Goal: Transaction & Acquisition: Download file/media

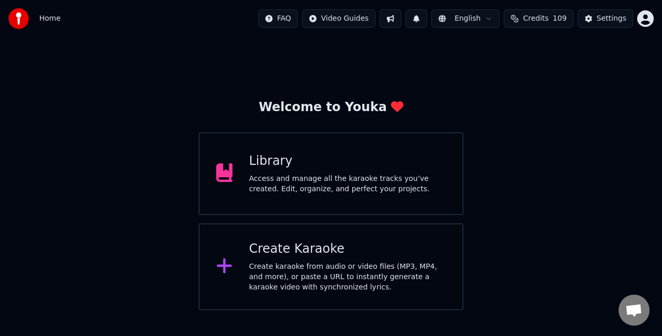
click at [278, 250] on div "Create Karaoke" at bounding box center [347, 249] width 197 height 17
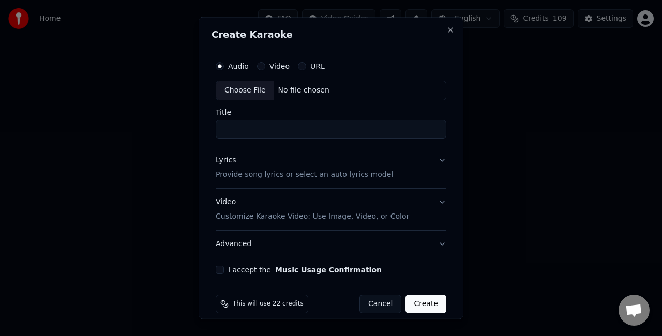
click at [257, 89] on div "Choose File" at bounding box center [245, 90] width 58 height 19
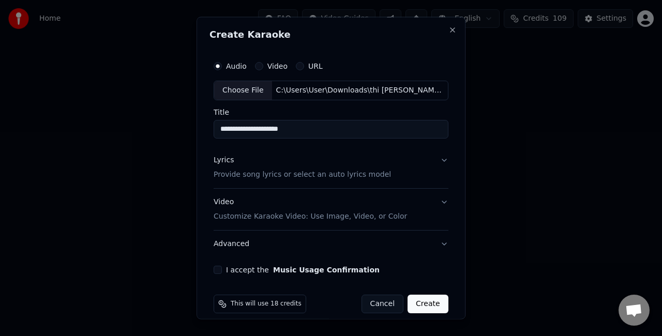
type input "**********"
click at [431, 161] on button "Lyrics Provide song lyrics or select an auto lyrics model" at bounding box center [330, 166] width 235 height 41
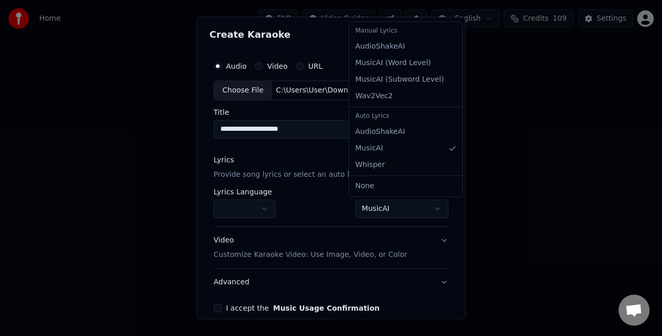
click at [411, 201] on body "**********" at bounding box center [331, 155] width 662 height 310
select select "**********"
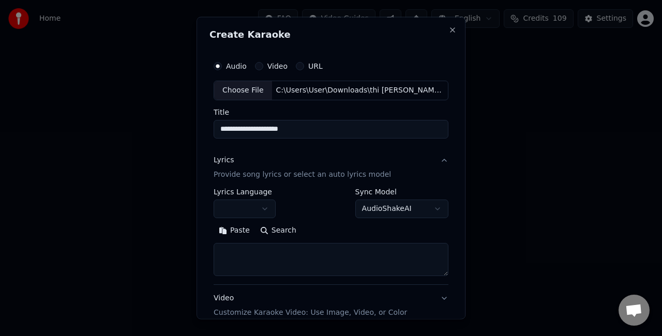
click at [298, 255] on textarea at bounding box center [330, 258] width 235 height 33
paste textarea "**********"
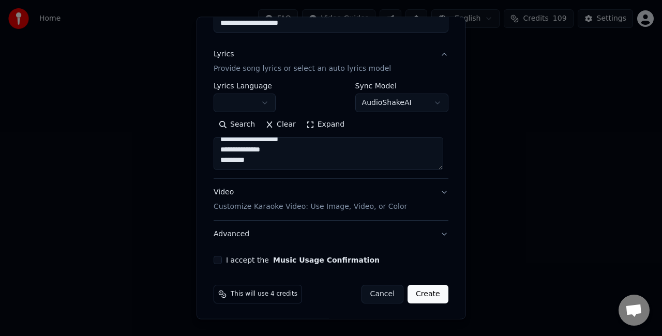
type textarea "**********"
click at [438, 192] on button "Video Customize Karaoke Video: Use Image, Video, or Color" at bounding box center [330, 199] width 235 height 41
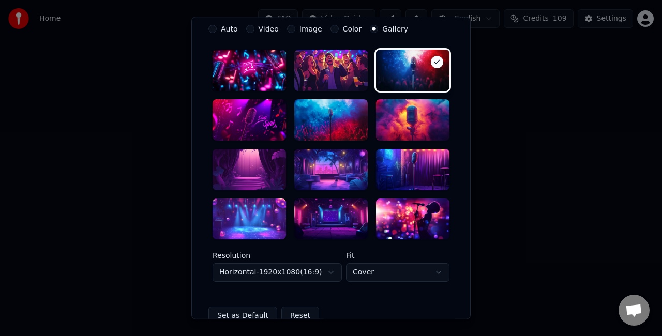
scroll to position [261, 0]
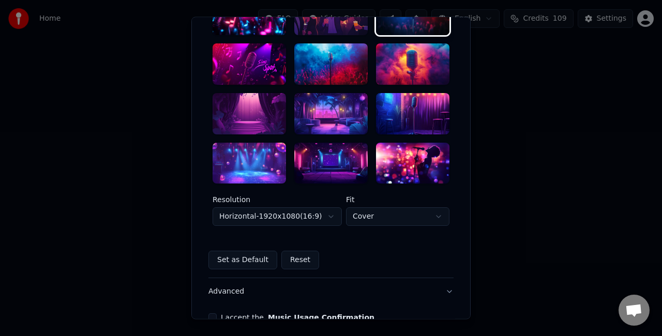
click at [253, 119] on div at bounding box center [248, 113] width 73 height 41
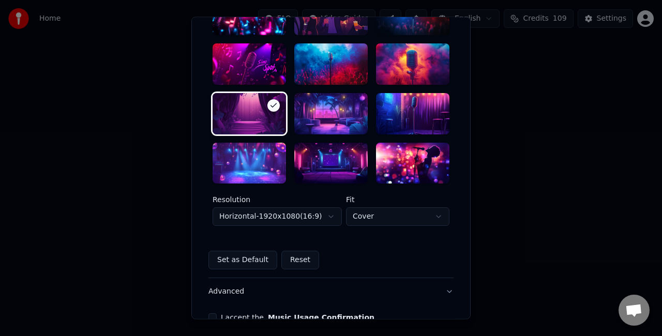
click at [409, 213] on body "**********" at bounding box center [331, 155] width 662 height 310
click at [366, 210] on body "**********" at bounding box center [331, 155] width 662 height 310
select select "****"
click at [301, 209] on body "**********" at bounding box center [331, 155] width 662 height 310
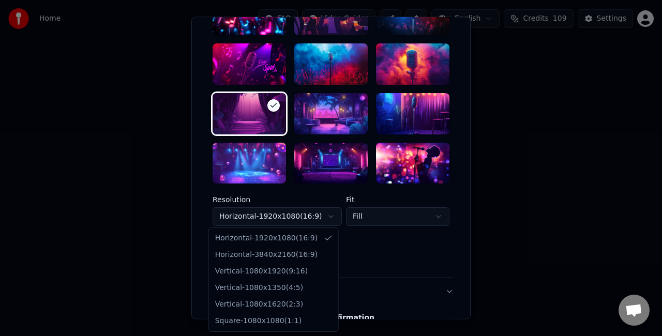
select select "*********"
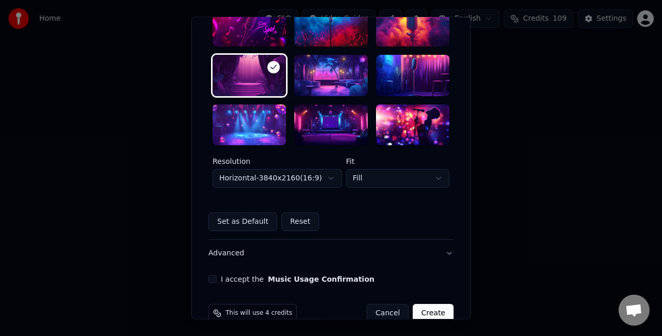
scroll to position [318, 0]
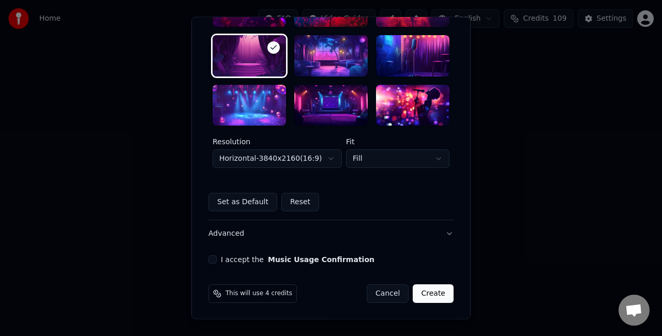
click at [212, 258] on div "I accept the Music Usage Confirmation" at bounding box center [330, 260] width 245 height 8
click at [211, 258] on button "I accept the Music Usage Confirmation" at bounding box center [212, 260] width 8 height 8
click at [431, 293] on button "Create" at bounding box center [432, 294] width 41 height 19
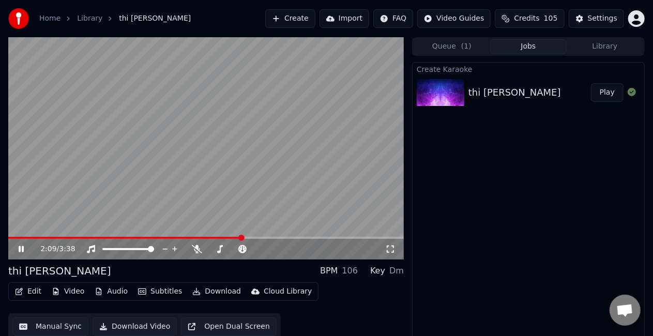
click at [27, 248] on icon at bounding box center [29, 249] width 24 height 8
click at [29, 324] on button "Manual Sync" at bounding box center [50, 326] width 76 height 19
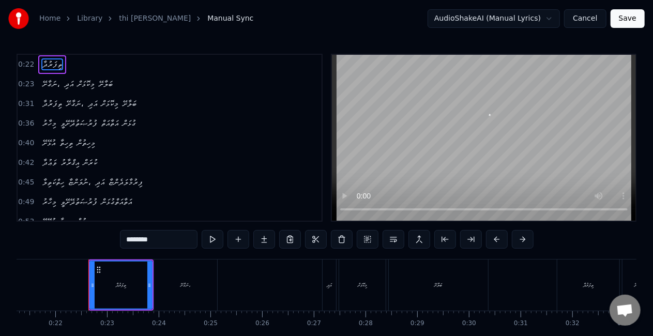
scroll to position [0, 1119]
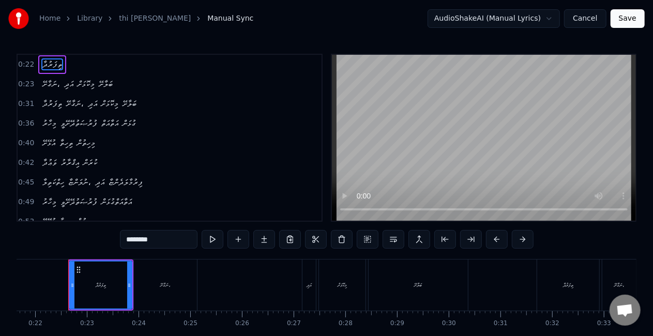
click at [139, 183] on span "ފިރުމާލަދެންޏާ" at bounding box center [126, 182] width 36 height 12
type input "**********"
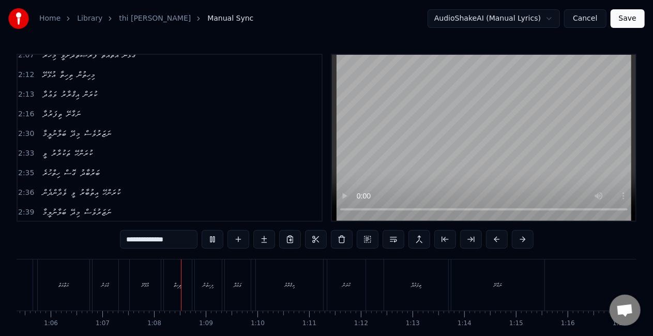
scroll to position [0, 3463]
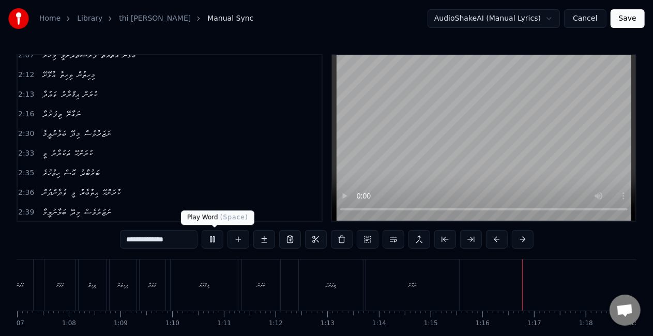
click at [218, 238] on button at bounding box center [213, 239] width 22 height 19
click at [336, 296] on div "ތިފަރުދާ" at bounding box center [331, 284] width 64 height 51
type input "********"
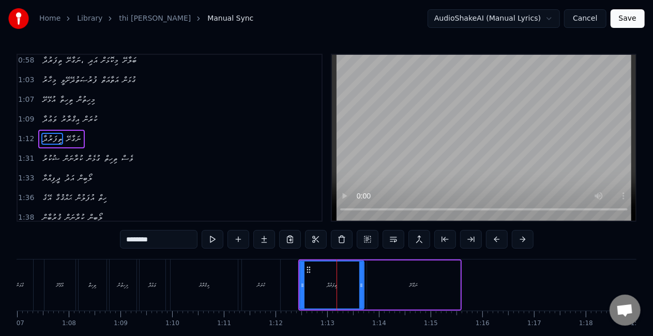
scroll to position [196, 0]
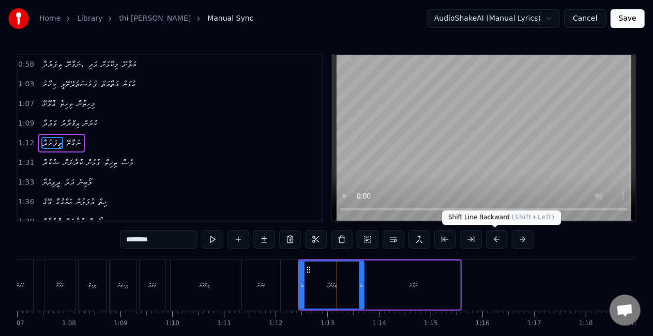
click at [498, 241] on button at bounding box center [497, 239] width 22 height 19
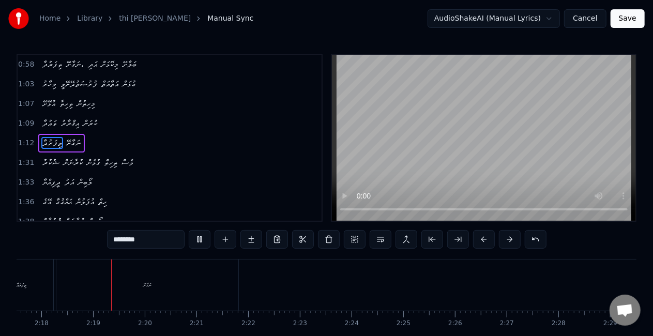
scroll to position [0, 7119]
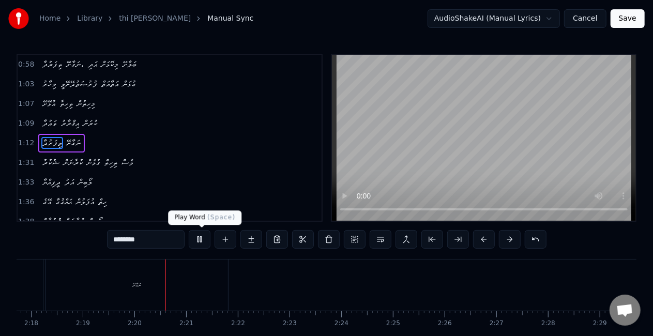
click at [198, 240] on button at bounding box center [200, 239] width 22 height 19
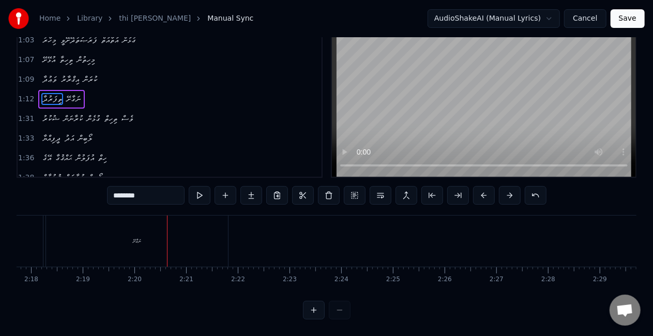
scroll to position [0, 6737]
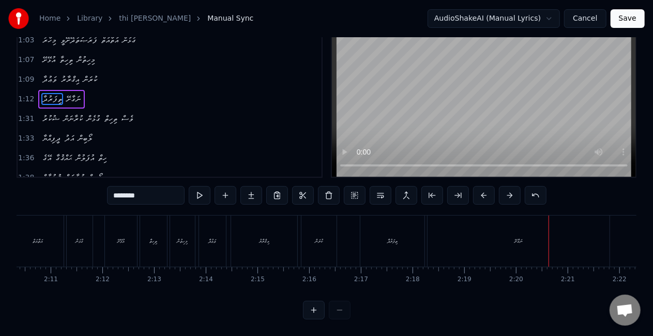
click at [388, 237] on div "ތިފަރުދާ" at bounding box center [392, 241] width 10 height 8
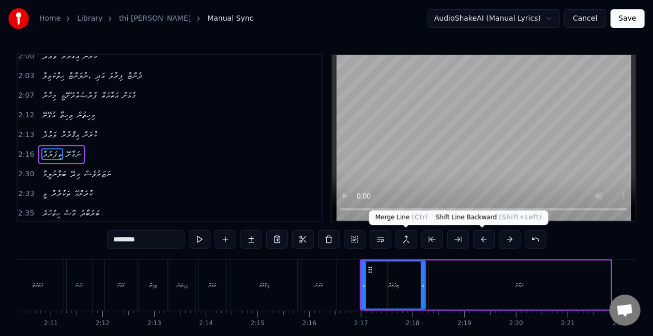
scroll to position [525, 0]
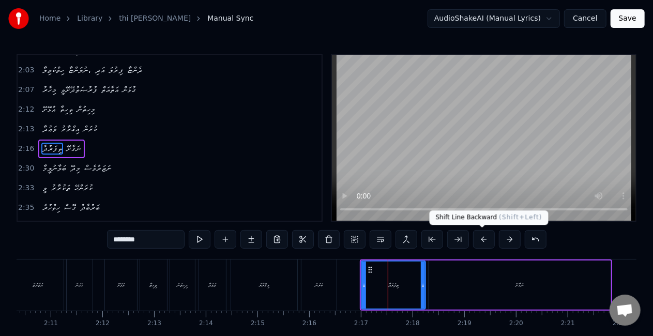
click at [487, 237] on button at bounding box center [484, 239] width 22 height 19
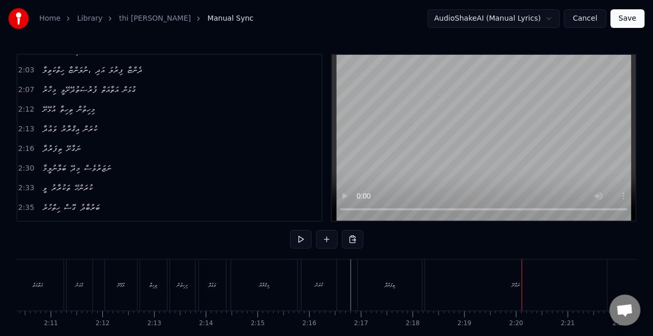
click at [599, 285] on div "ނަގާށޭ" at bounding box center [516, 284] width 182 height 51
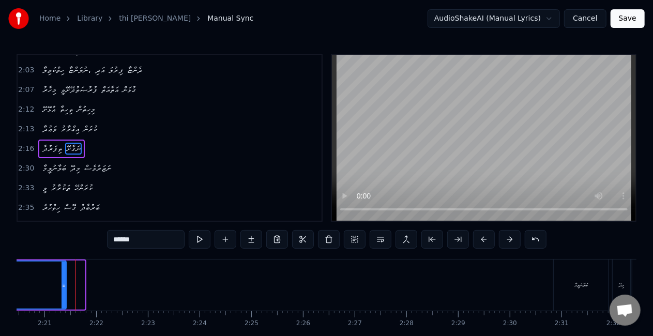
drag, startPoint x: 605, startPoint y: 282, endPoint x: 592, endPoint y: 277, distance: 13.6
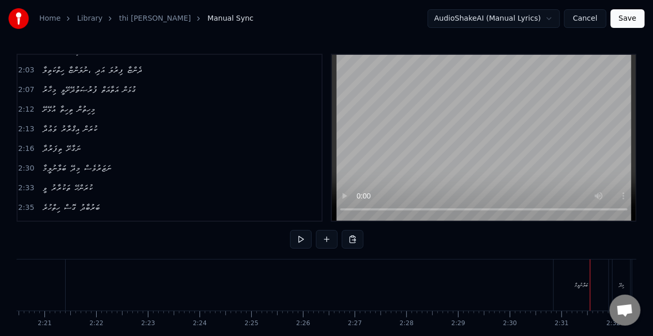
scroll to position [0, 7267]
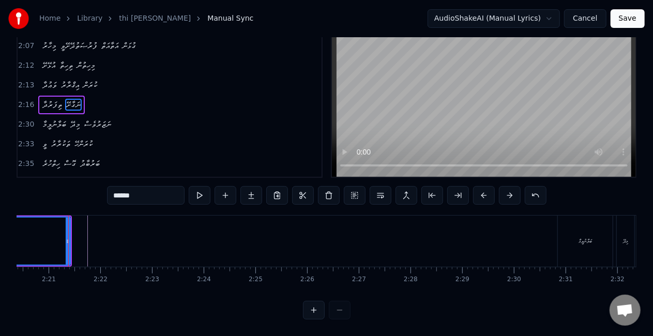
scroll to position [0, 6881]
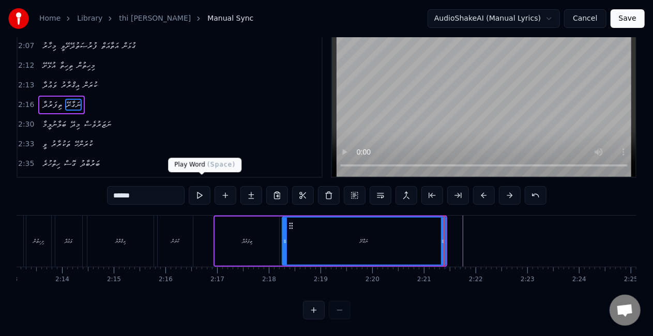
click at [200, 187] on button at bounding box center [200, 195] width 22 height 19
click at [318, 238] on div "ނަގާށޭ" at bounding box center [364, 241] width 162 height 47
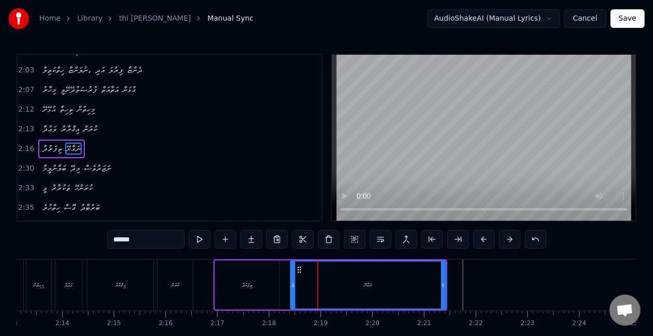
drag, startPoint x: 286, startPoint y: 283, endPoint x: 295, endPoint y: 279, distance: 9.2
click at [295, 279] on div at bounding box center [293, 285] width 4 height 47
click at [310, 288] on div "ނަގާށޭ" at bounding box center [368, 285] width 154 height 47
click at [198, 241] on button at bounding box center [200, 239] width 22 height 19
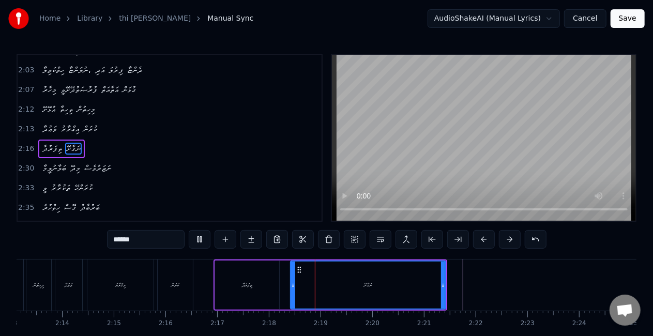
click at [198, 241] on button at bounding box center [200, 239] width 22 height 19
drag, startPoint x: 443, startPoint y: 283, endPoint x: 415, endPoint y: 284, distance: 28.5
click at [439, 281] on icon at bounding box center [439, 285] width 4 height 8
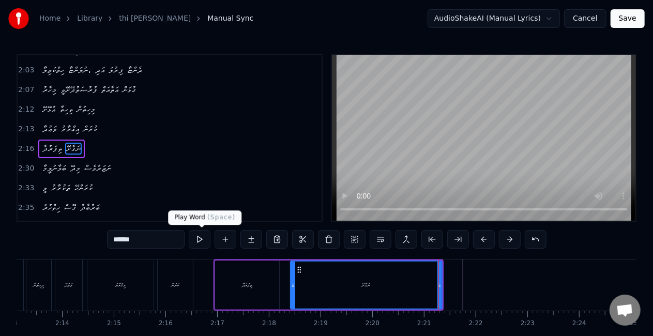
click at [197, 236] on button at bounding box center [200, 239] width 22 height 19
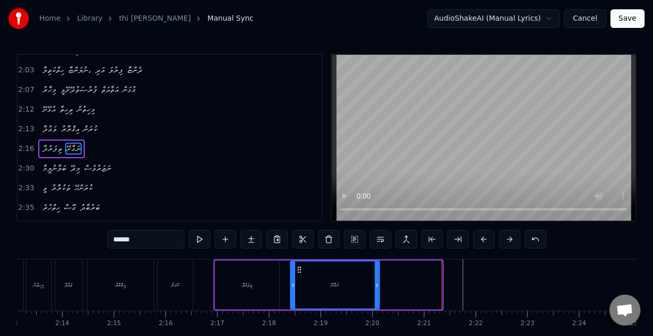
drag, startPoint x: 440, startPoint y: 288, endPoint x: 377, endPoint y: 289, distance: 62.6
click at [377, 289] on div at bounding box center [377, 285] width 4 height 47
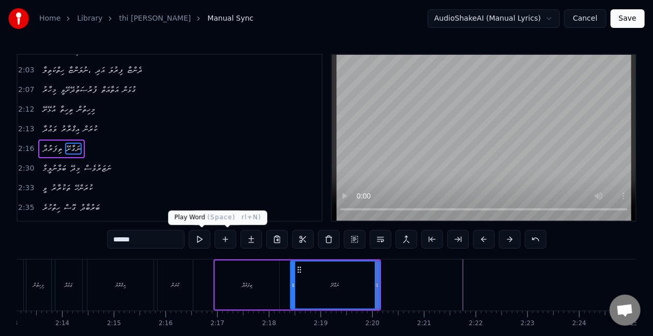
click at [204, 236] on button at bounding box center [200, 239] width 22 height 19
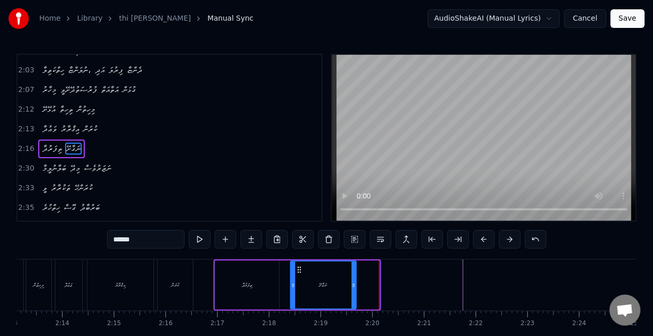
drag, startPoint x: 377, startPoint y: 288, endPoint x: 354, endPoint y: 273, distance: 27.7
click at [354, 273] on div at bounding box center [353, 285] width 4 height 47
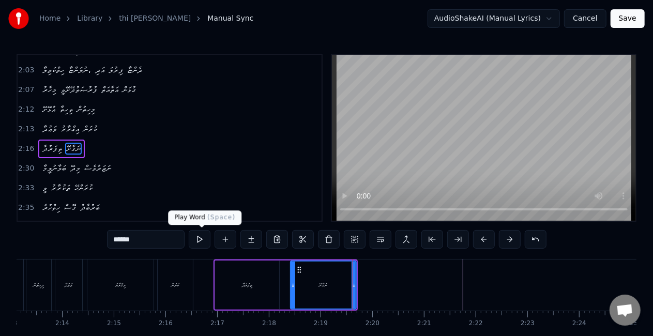
click at [202, 236] on button at bounding box center [200, 239] width 22 height 19
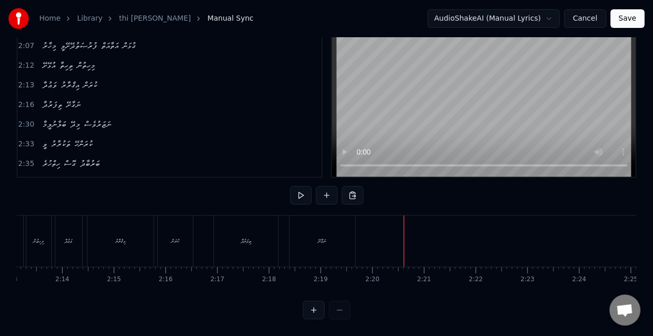
scroll to position [0, 7340]
click at [491, 236] on div "ބަލާނުލީމާ" at bounding box center [501, 241] width 55 height 51
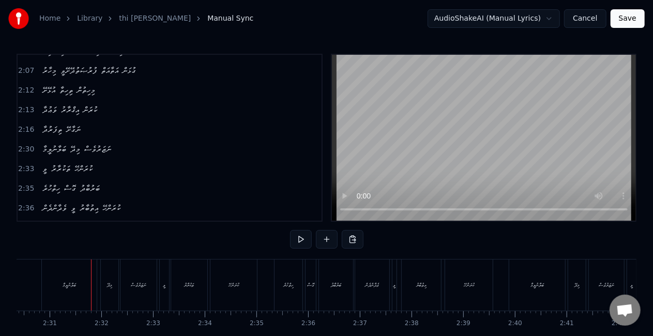
scroll to position [0, 7783]
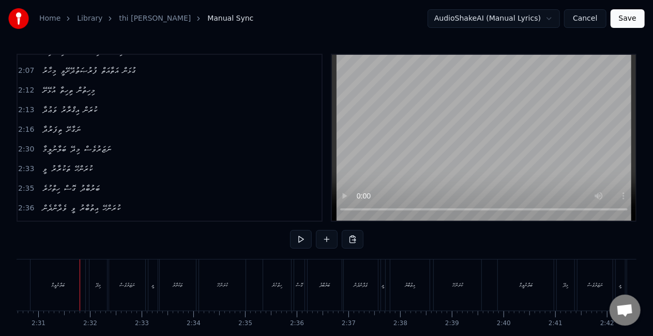
click at [38, 298] on div "ބަލާނުލީމާ" at bounding box center [57, 284] width 55 height 51
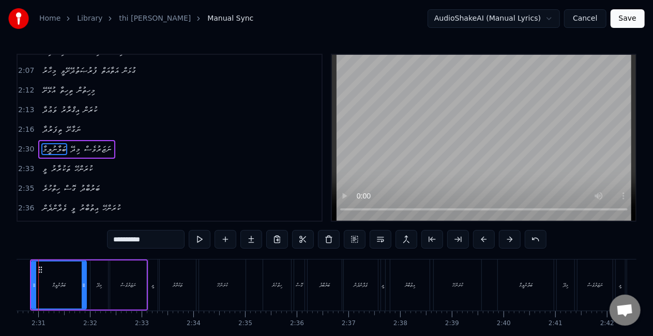
scroll to position [0, 7753]
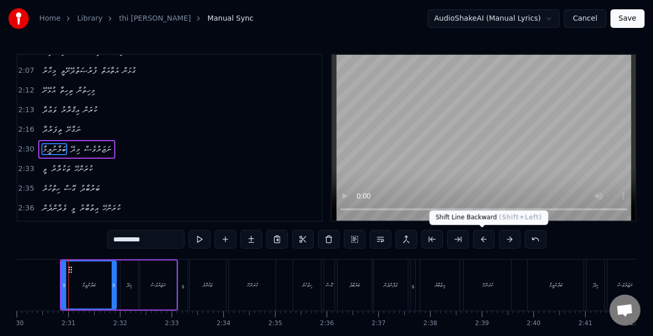
click at [482, 239] on button at bounding box center [484, 239] width 22 height 19
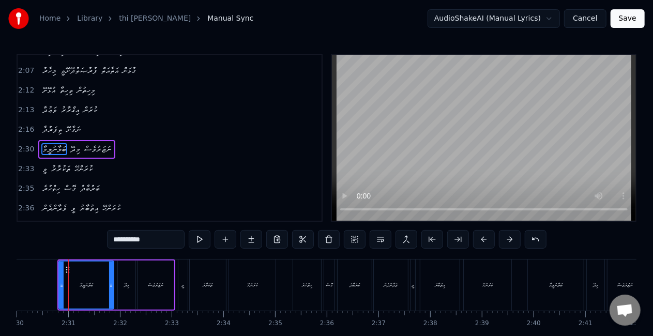
click at [482, 239] on button at bounding box center [484, 239] width 22 height 19
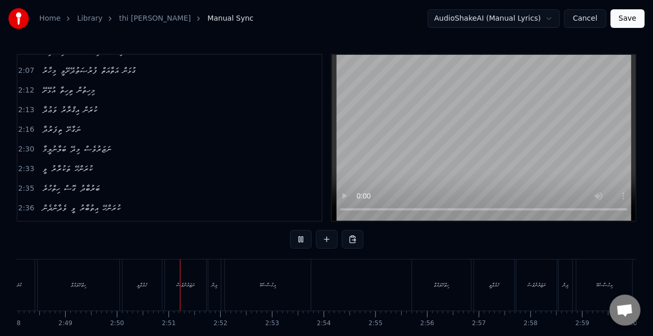
scroll to position [0, 8772]
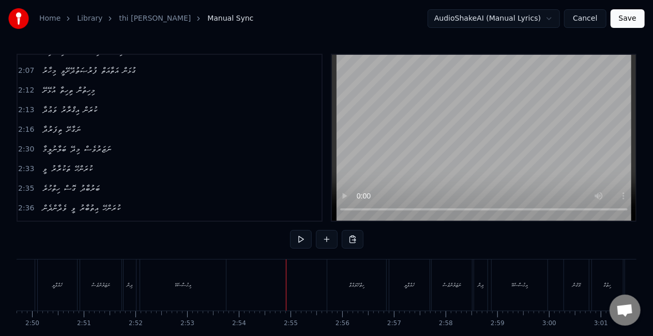
click at [195, 292] on div "އިޙުސާސެކޭ" at bounding box center [183, 284] width 86 height 51
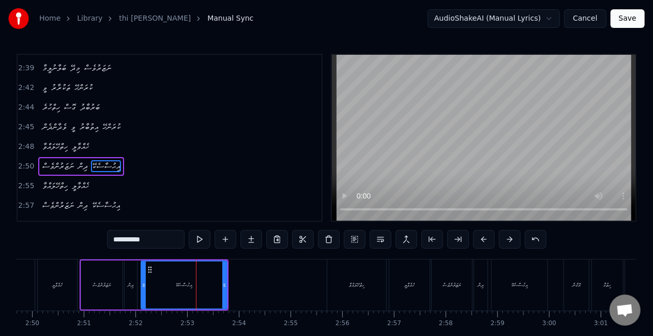
scroll to position [717, 0]
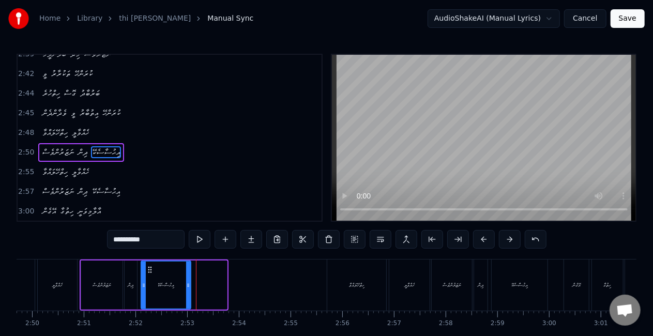
drag, startPoint x: 225, startPoint y: 289, endPoint x: 189, endPoint y: 287, distance: 36.2
click at [189, 287] on div at bounding box center [188, 285] width 4 height 47
click at [155, 239] on input "**********" at bounding box center [146, 239] width 78 height 19
type input "**********"
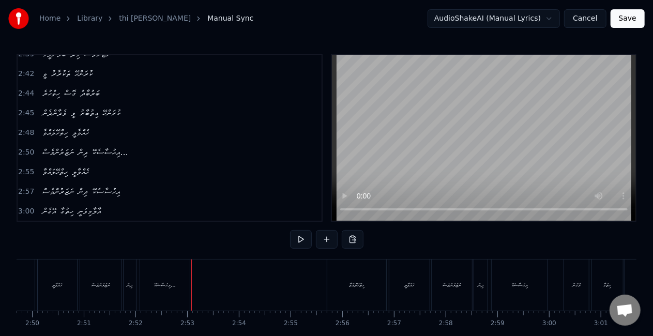
click at [173, 286] on div "އިޙުސާސެކޭ..." at bounding box center [165, 285] width 22 height 8
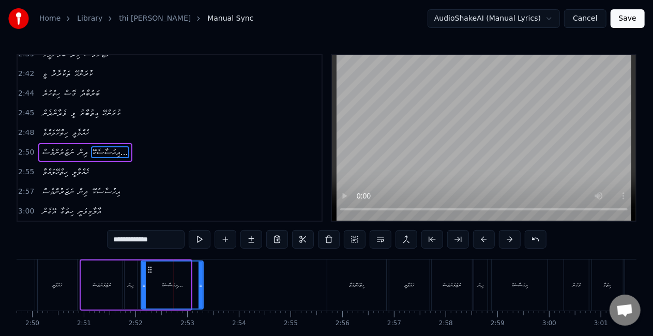
click at [201, 283] on icon at bounding box center [200, 285] width 4 height 8
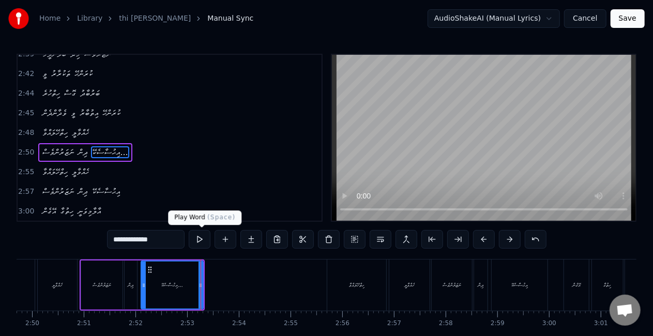
click at [195, 243] on button at bounding box center [200, 239] width 22 height 19
click at [197, 238] on button at bounding box center [200, 239] width 22 height 19
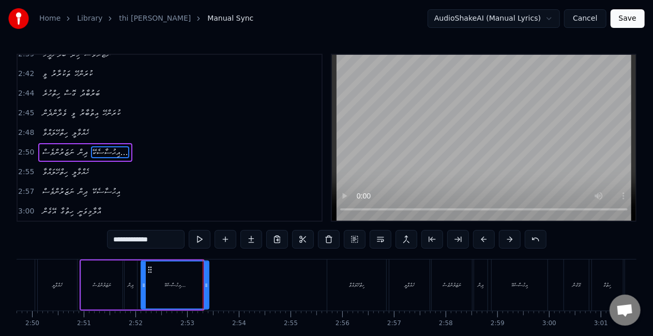
drag, startPoint x: 201, startPoint y: 277, endPoint x: 208, endPoint y: 255, distance: 23.2
click at [207, 280] on div at bounding box center [206, 285] width 4 height 47
click at [198, 238] on button at bounding box center [200, 239] width 22 height 19
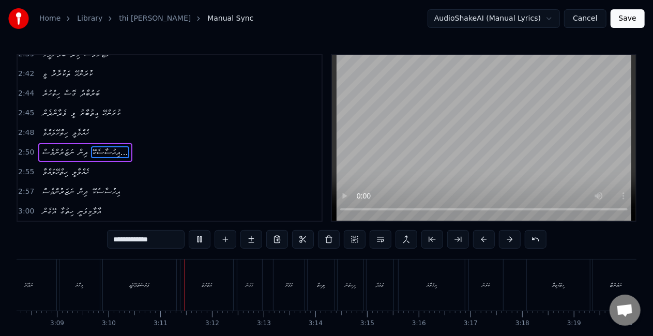
scroll to position [0, 9815]
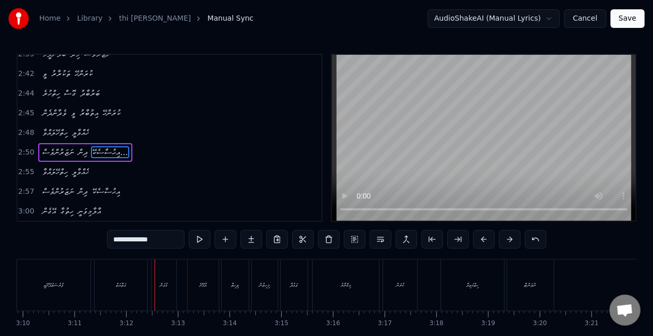
click at [107, 285] on div "އަތާއަތް" at bounding box center [121, 284] width 53 height 51
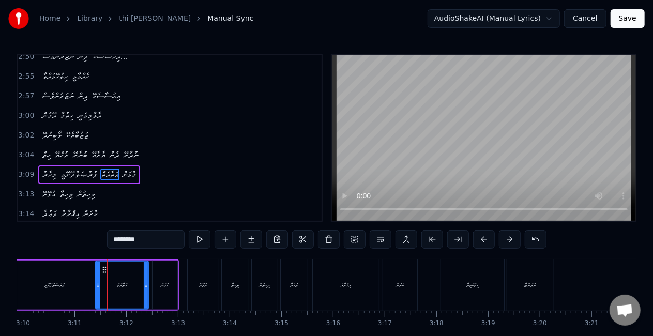
scroll to position [833, 0]
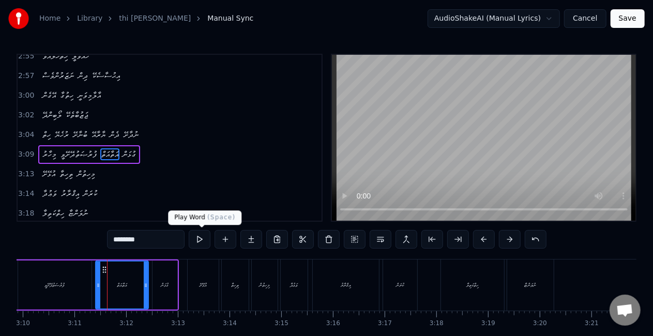
click at [197, 239] on button at bounding box center [200, 239] width 22 height 19
click at [198, 240] on button at bounding box center [200, 239] width 22 height 19
click at [204, 241] on button at bounding box center [200, 239] width 22 height 19
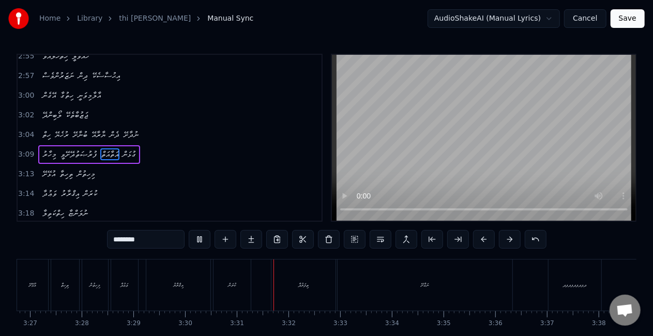
scroll to position [0, 10697]
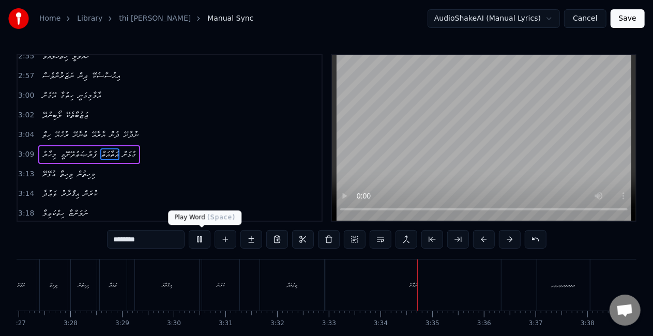
click at [200, 241] on button at bounding box center [200, 239] width 22 height 19
click at [270, 284] on div "ތިފަރުދާ" at bounding box center [292, 284] width 64 height 51
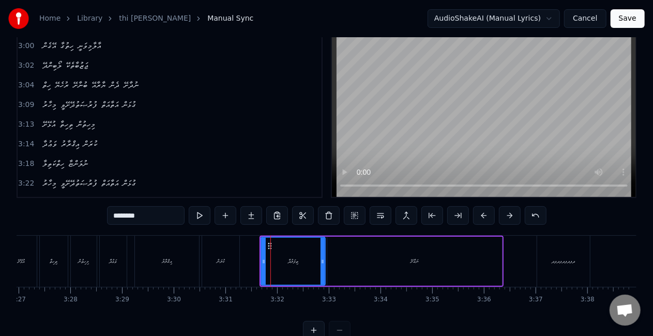
scroll to position [914, 0]
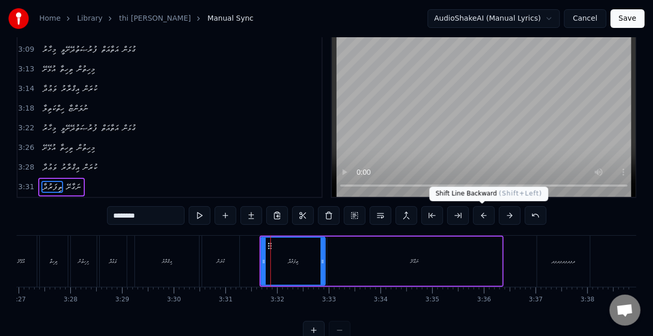
click at [481, 217] on button at bounding box center [484, 215] width 22 height 19
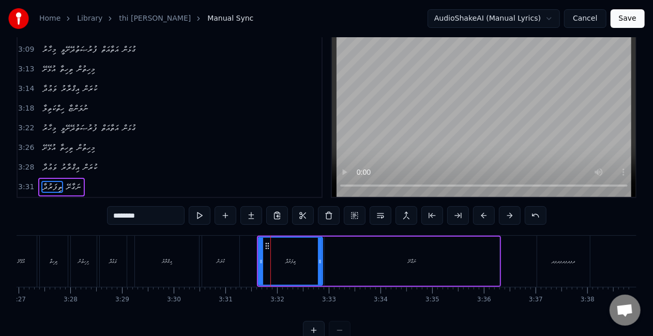
click at [481, 217] on button at bounding box center [484, 215] width 22 height 19
click at [397, 257] on div "ނަގާށޭ" at bounding box center [409, 261] width 175 height 49
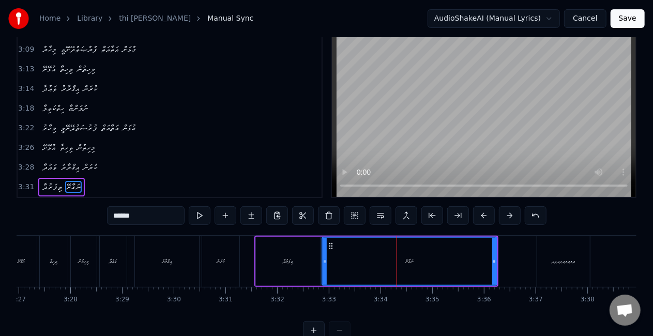
click at [157, 217] on input "******" at bounding box center [146, 215] width 78 height 19
type input "**********"
click at [198, 216] on button at bounding box center [200, 215] width 22 height 19
click at [206, 213] on button at bounding box center [200, 215] width 22 height 19
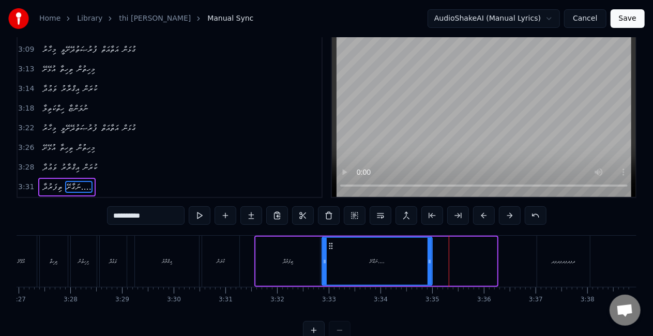
drag, startPoint x: 496, startPoint y: 262, endPoint x: 430, endPoint y: 259, distance: 65.7
click at [430, 259] on icon at bounding box center [429, 261] width 4 height 8
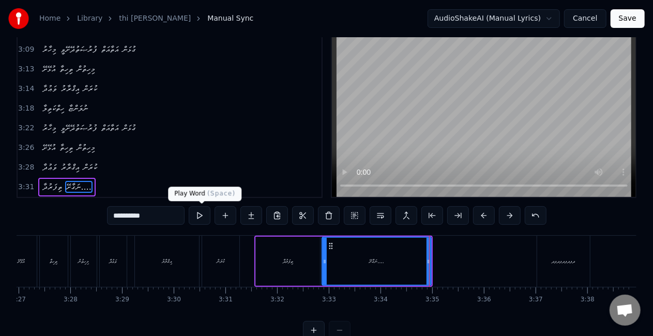
click at [200, 213] on button at bounding box center [200, 215] width 22 height 19
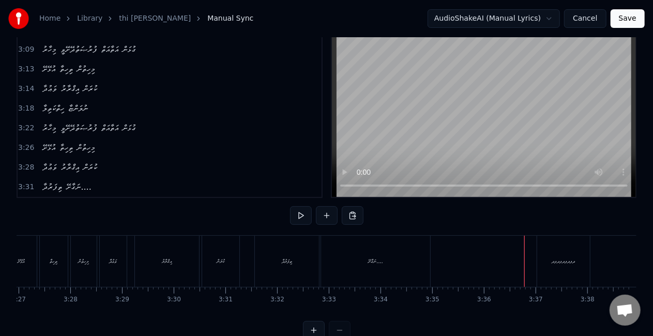
click at [550, 249] on div "ދފދފދފދފދ" at bounding box center [563, 261] width 53 height 51
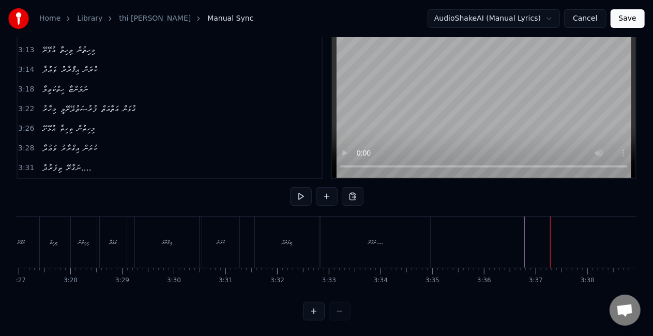
scroll to position [895, 0]
click at [638, 22] on button "Save" at bounding box center [627, 18] width 34 height 19
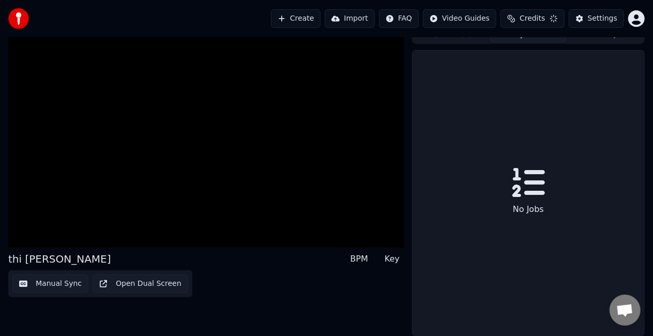
scroll to position [11, 0]
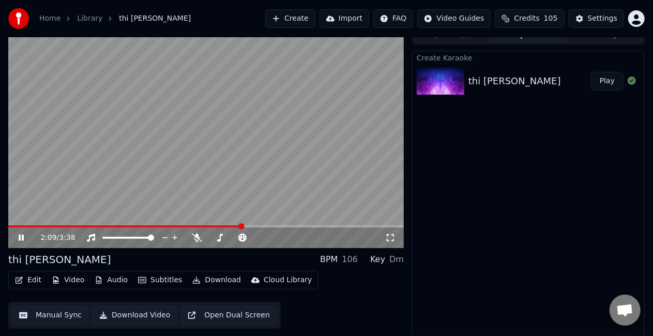
click at [220, 149] on video at bounding box center [205, 137] width 395 height 222
click at [87, 226] on span at bounding box center [48, 226] width 80 height 2
click at [64, 224] on video at bounding box center [205, 137] width 395 height 222
click at [146, 194] on video at bounding box center [205, 137] width 395 height 222
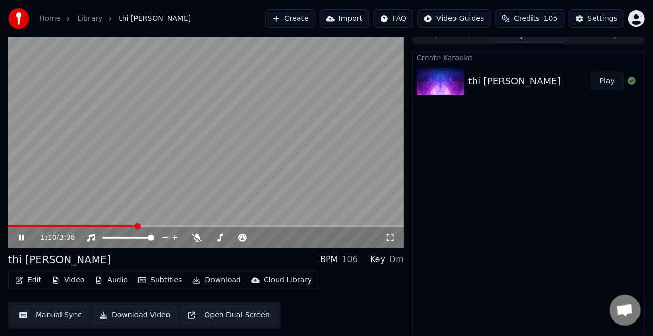
click at [235, 169] on video at bounding box center [205, 137] width 395 height 222
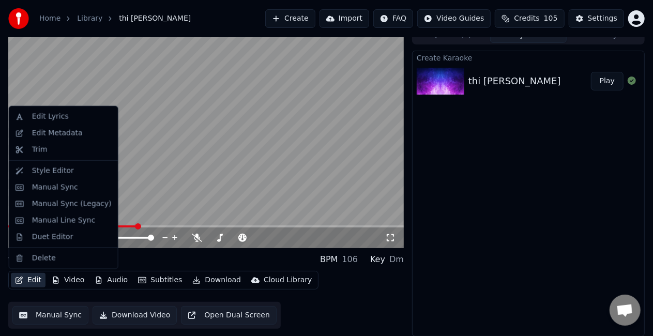
click at [23, 277] on icon "button" at bounding box center [19, 280] width 8 height 7
click at [37, 242] on div "Duet Editor" at bounding box center [63, 237] width 104 height 17
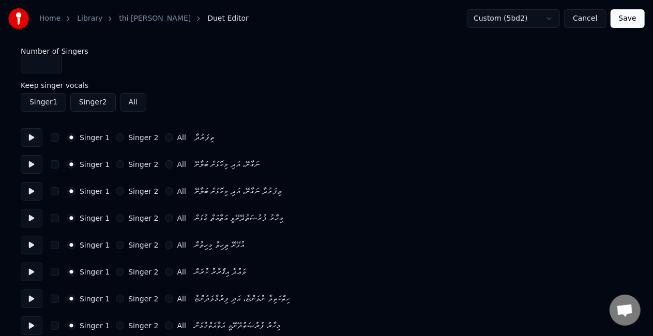
click at [29, 137] on button at bounding box center [32, 137] width 22 height 19
click at [31, 164] on button at bounding box center [32, 164] width 22 height 19
click at [30, 193] on button at bounding box center [32, 191] width 22 height 19
click at [30, 219] on button at bounding box center [32, 218] width 22 height 19
click at [34, 244] on button at bounding box center [32, 245] width 22 height 19
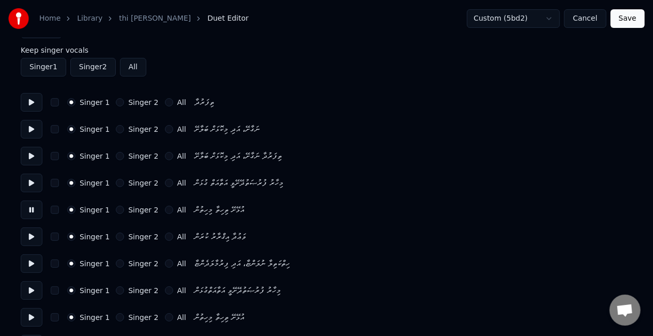
scroll to position [52, 0]
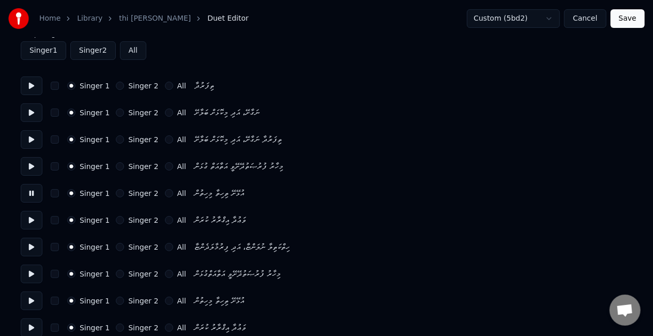
click at [29, 222] on button at bounding box center [32, 220] width 22 height 19
click at [32, 242] on button at bounding box center [32, 247] width 22 height 19
click at [117, 248] on button "Singer 2" at bounding box center [120, 247] width 8 height 8
click at [33, 274] on button at bounding box center [32, 274] width 22 height 19
click at [116, 271] on button "Singer 2" at bounding box center [120, 274] width 8 height 8
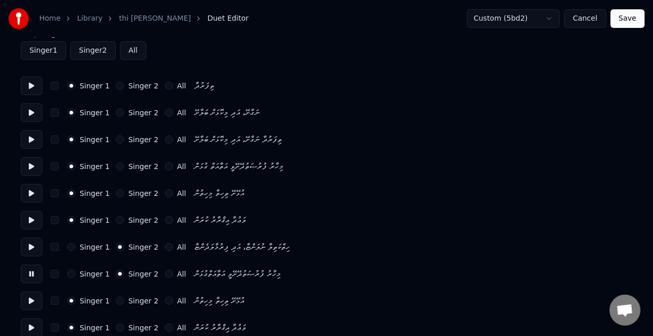
scroll to position [103, 0]
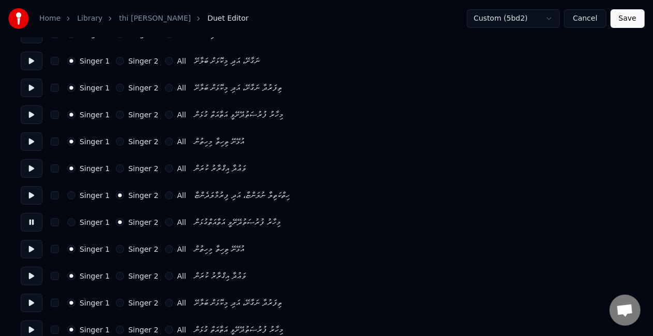
click at [31, 247] on button at bounding box center [32, 249] width 22 height 19
click at [118, 248] on button "Singer 2" at bounding box center [120, 249] width 8 height 8
click at [28, 275] on button at bounding box center [32, 276] width 22 height 19
click at [116, 275] on button "Singer 2" at bounding box center [120, 276] width 8 height 8
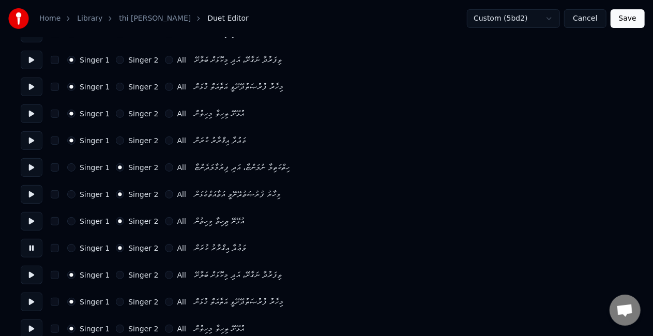
scroll to position [155, 0]
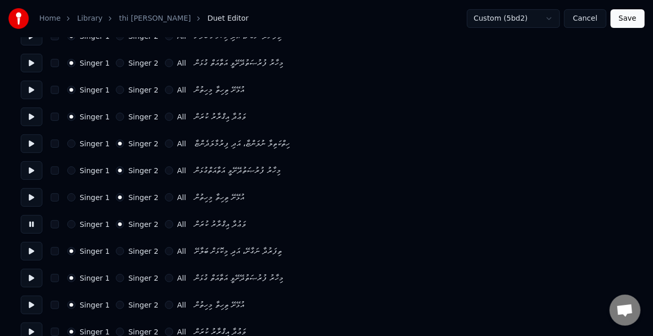
click at [33, 255] on button at bounding box center [32, 251] width 22 height 19
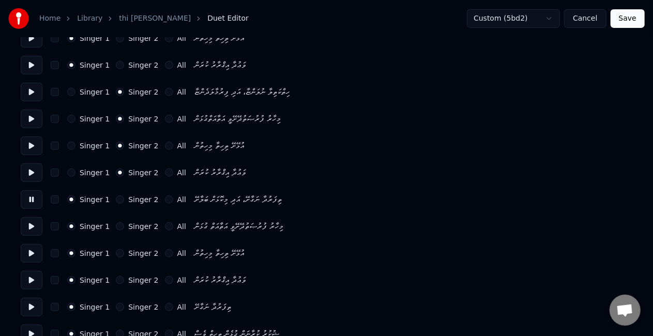
click at [30, 224] on button at bounding box center [32, 226] width 22 height 19
click at [33, 252] on button at bounding box center [32, 253] width 22 height 19
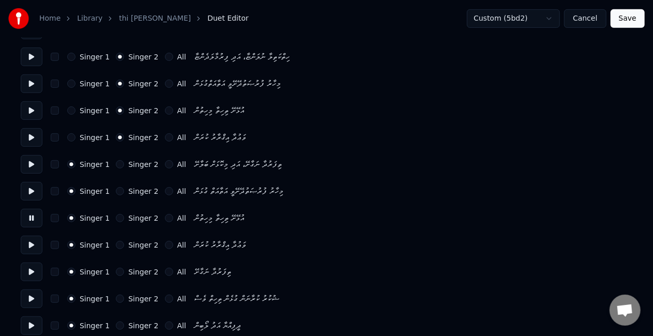
scroll to position [258, 0]
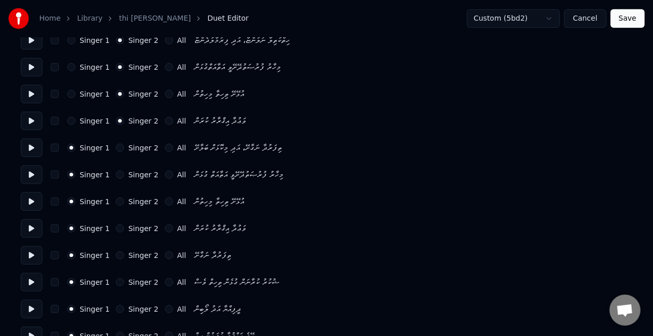
click at [31, 229] on button at bounding box center [32, 228] width 22 height 19
click at [29, 254] on button at bounding box center [32, 255] width 22 height 19
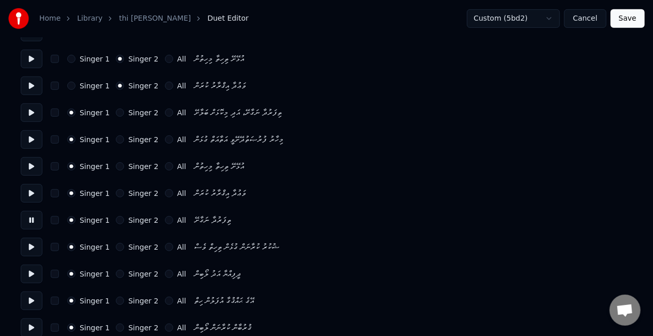
scroll to position [310, 0]
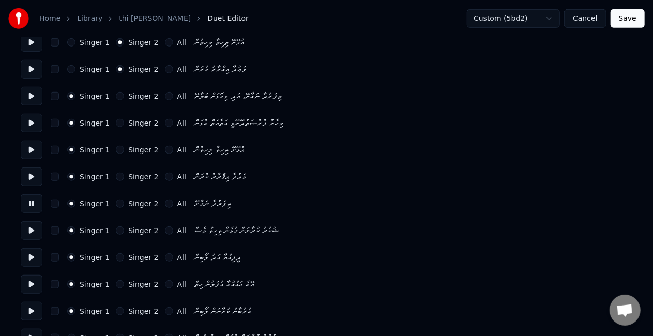
click at [30, 234] on button at bounding box center [32, 230] width 22 height 19
click at [31, 256] on button at bounding box center [32, 257] width 22 height 19
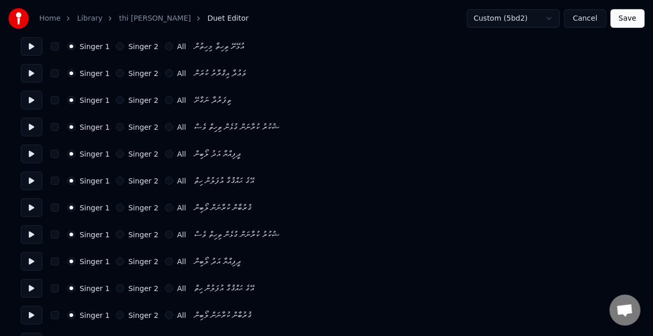
click at [28, 181] on button at bounding box center [32, 181] width 22 height 19
click at [30, 205] on button at bounding box center [32, 207] width 22 height 19
click at [28, 232] on button at bounding box center [32, 234] width 22 height 19
click at [30, 261] on button at bounding box center [32, 261] width 22 height 19
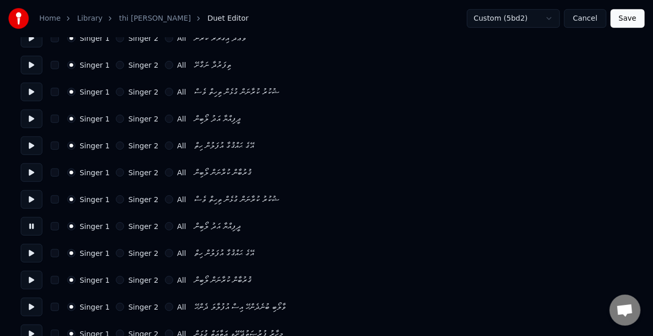
scroll to position [465, 0]
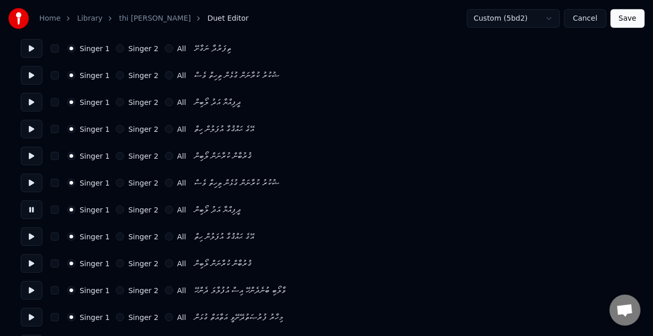
click at [28, 236] on button at bounding box center [32, 236] width 22 height 19
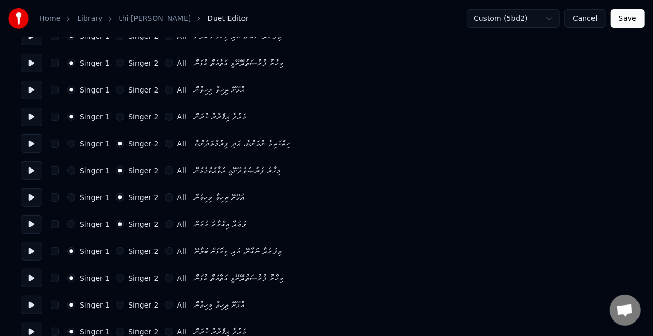
scroll to position [103, 0]
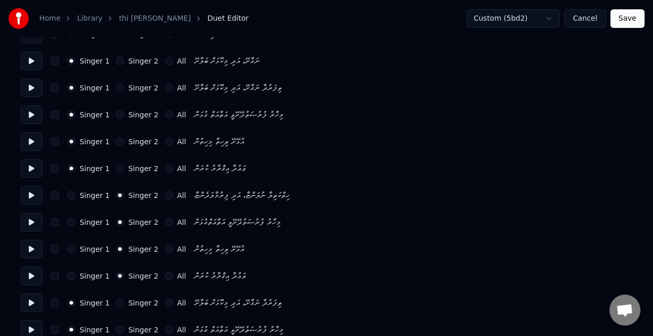
click at [33, 170] on button at bounding box center [32, 168] width 22 height 19
click at [33, 191] on button at bounding box center [32, 195] width 22 height 19
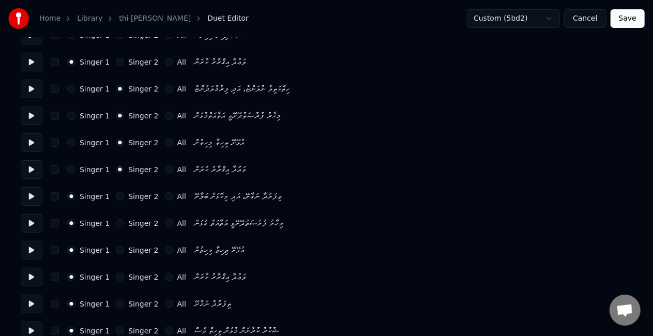
scroll to position [258, 0]
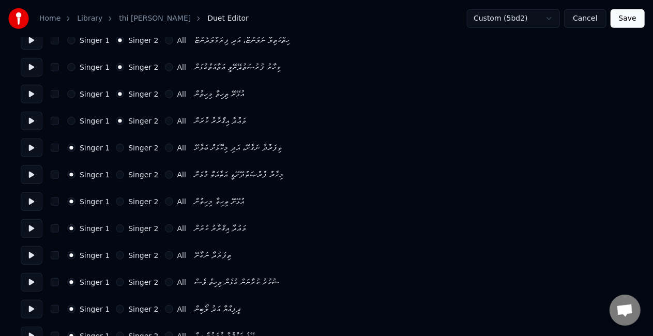
click at [31, 147] on button at bounding box center [32, 148] width 22 height 19
click at [29, 123] on button at bounding box center [32, 121] width 22 height 19
click at [27, 174] on button at bounding box center [32, 174] width 22 height 19
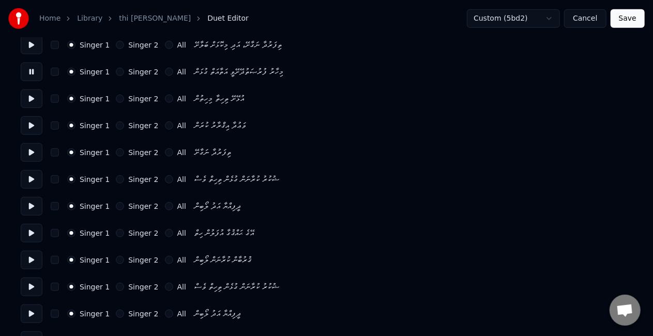
scroll to position [362, 0]
click at [29, 124] on button at bounding box center [32, 125] width 22 height 19
click at [32, 99] on button at bounding box center [32, 98] width 22 height 19
click at [32, 150] on button at bounding box center [32, 152] width 22 height 19
click at [31, 180] on button at bounding box center [32, 179] width 22 height 19
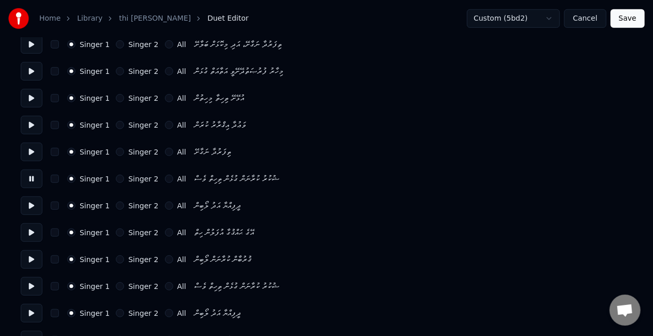
click at [32, 204] on button at bounding box center [32, 205] width 22 height 19
click at [26, 230] on button at bounding box center [32, 232] width 22 height 19
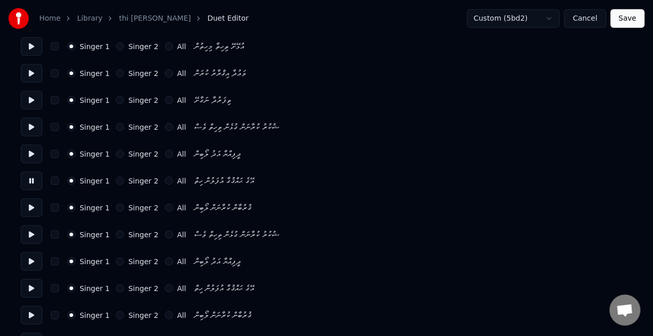
click at [26, 206] on button at bounding box center [32, 207] width 22 height 19
click at [30, 235] on button at bounding box center [32, 234] width 22 height 19
click at [30, 262] on button at bounding box center [32, 261] width 22 height 19
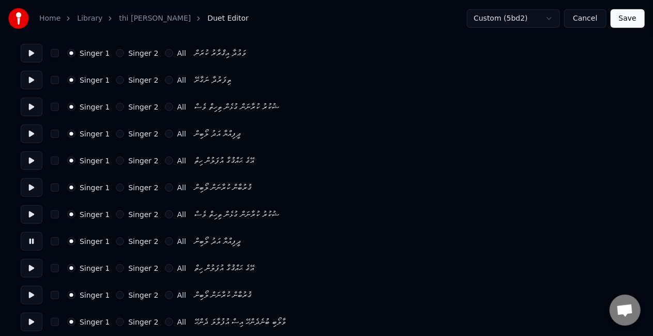
scroll to position [465, 0]
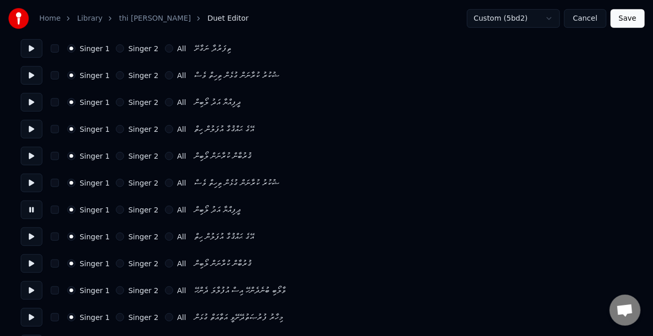
click at [32, 236] on button at bounding box center [32, 236] width 22 height 19
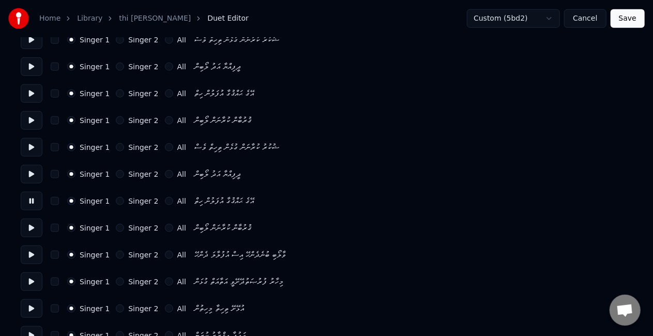
scroll to position [517, 0]
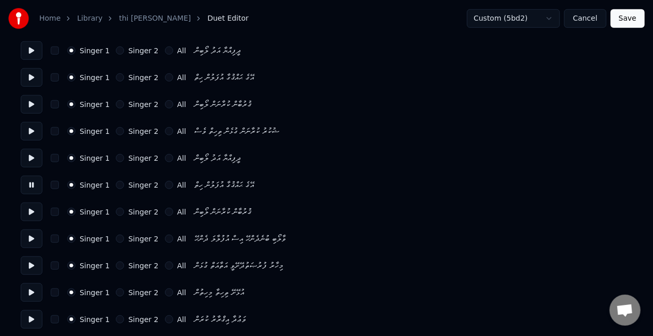
click at [30, 212] on button at bounding box center [32, 212] width 22 height 19
click at [30, 238] on button at bounding box center [32, 238] width 22 height 19
click at [116, 237] on button "Singer 2" at bounding box center [120, 239] width 8 height 8
click at [30, 264] on button at bounding box center [32, 265] width 22 height 19
click at [116, 265] on button "Singer 2" at bounding box center [120, 266] width 8 height 8
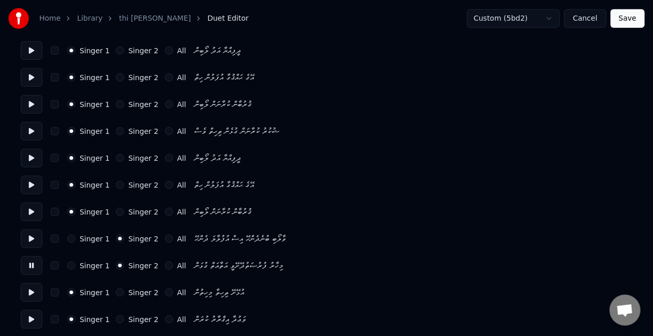
click at [29, 294] on button at bounding box center [32, 292] width 22 height 19
click at [116, 293] on button "Singer 2" at bounding box center [120, 292] width 8 height 8
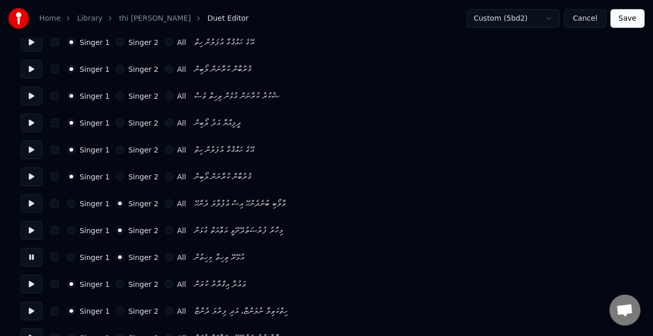
scroll to position [569, 0]
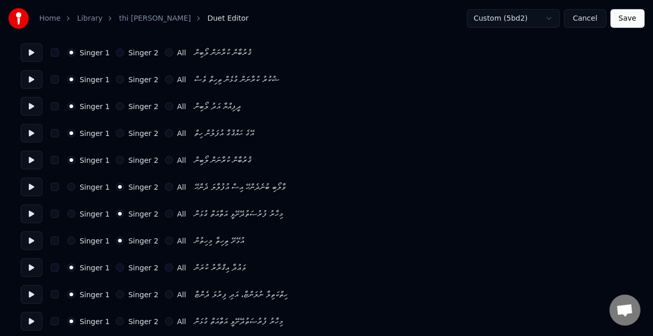
click at [32, 268] on button at bounding box center [32, 267] width 22 height 19
click at [116, 268] on button "Singer 2" at bounding box center [120, 268] width 8 height 8
click at [32, 293] on button at bounding box center [32, 294] width 22 height 19
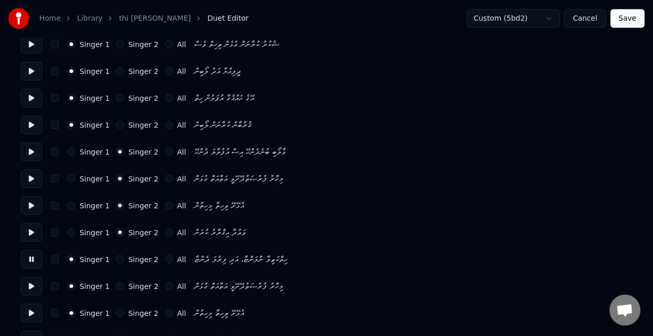
scroll to position [620, 0]
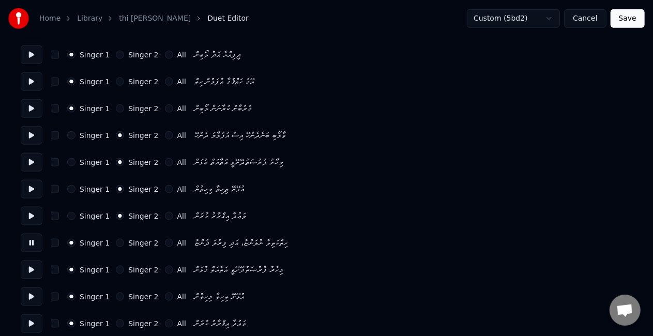
click at [28, 269] on button at bounding box center [32, 270] width 22 height 19
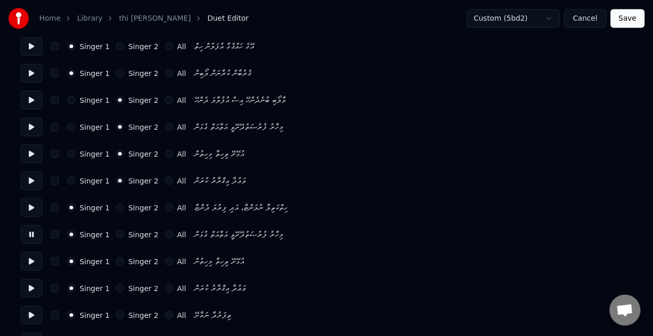
scroll to position [672, 0]
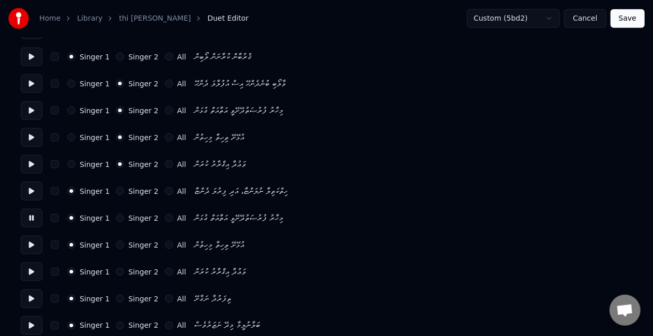
click at [29, 247] on button at bounding box center [32, 245] width 22 height 19
click at [29, 273] on button at bounding box center [32, 272] width 22 height 19
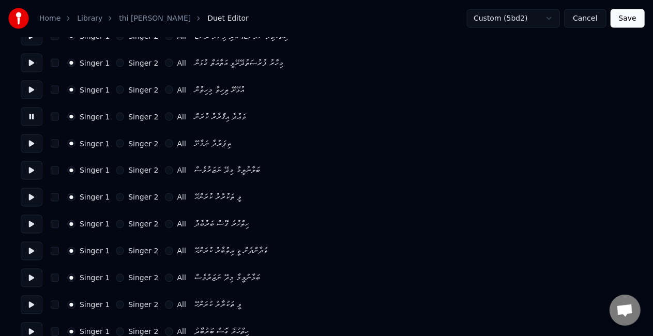
click at [32, 143] on button at bounding box center [32, 143] width 22 height 19
click at [29, 167] on button at bounding box center [32, 170] width 22 height 19
click at [30, 200] on button at bounding box center [32, 197] width 22 height 19
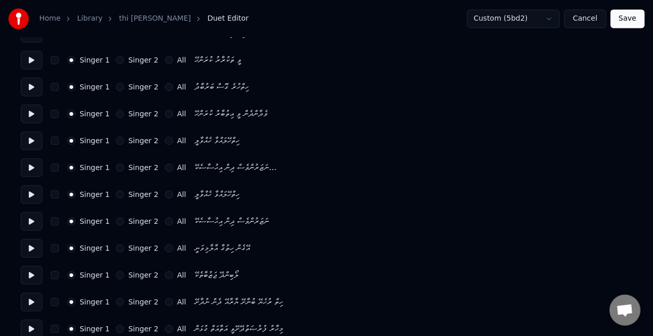
scroll to position [1085, 0]
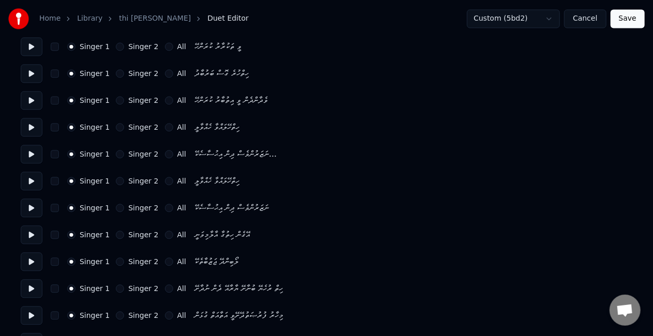
click at [35, 202] on button at bounding box center [32, 207] width 22 height 19
click at [35, 311] on button at bounding box center [32, 315] width 22 height 19
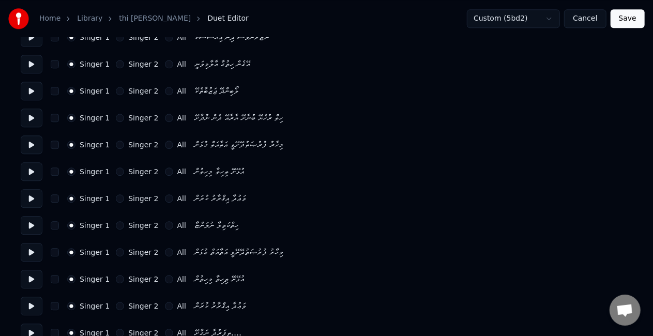
scroll to position [1273, 0]
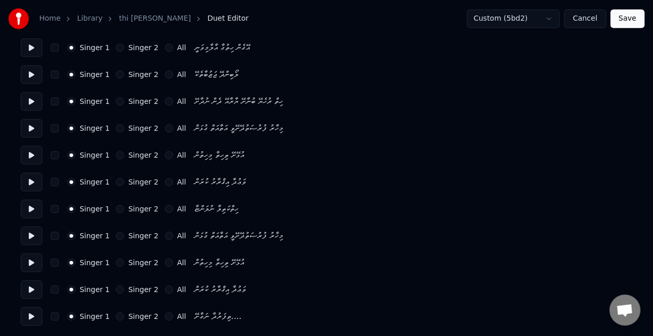
click at [34, 315] on button at bounding box center [32, 316] width 22 height 19
click at [33, 288] on button at bounding box center [32, 289] width 22 height 19
click at [165, 287] on button "All" at bounding box center [169, 289] width 8 height 8
click at [28, 261] on button at bounding box center [32, 262] width 22 height 19
click at [165, 261] on button "All" at bounding box center [169, 262] width 8 height 8
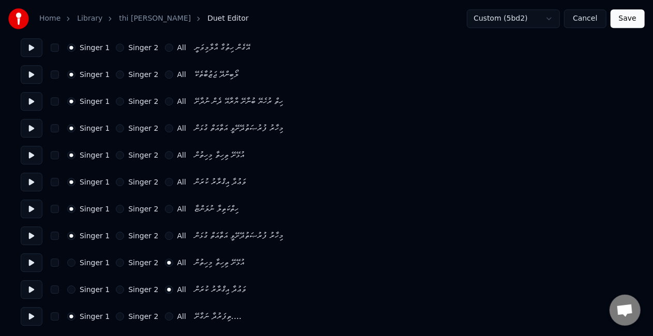
click at [30, 233] on button at bounding box center [32, 235] width 22 height 19
click at [165, 236] on button "All" at bounding box center [169, 236] width 8 height 8
click at [28, 203] on button at bounding box center [32, 209] width 22 height 19
click at [117, 206] on button "Singer 2" at bounding box center [120, 209] width 8 height 8
click at [36, 185] on button at bounding box center [32, 182] width 22 height 19
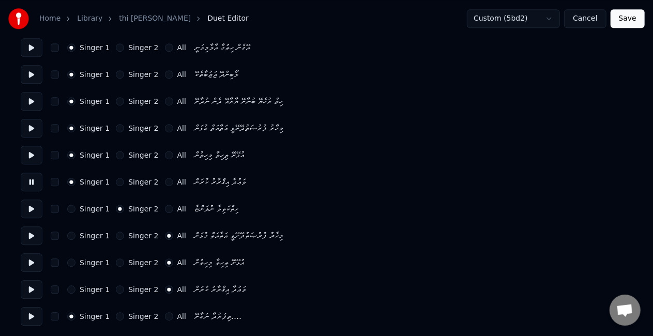
click at [27, 150] on button at bounding box center [32, 155] width 22 height 19
click at [30, 131] on button at bounding box center [32, 128] width 22 height 19
click at [32, 108] on button at bounding box center [32, 101] width 22 height 19
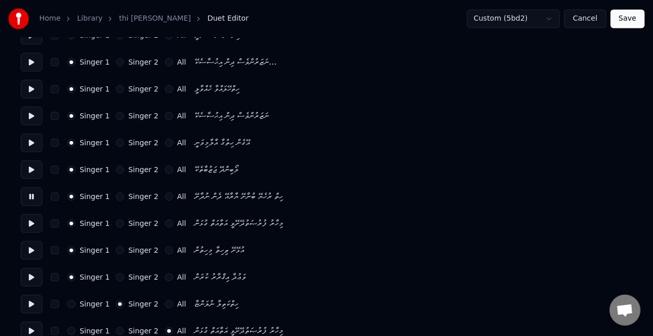
scroll to position [1169, 0]
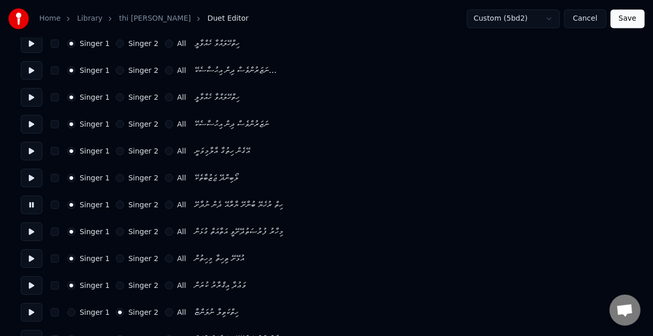
click at [31, 180] on button at bounding box center [32, 178] width 22 height 19
click at [118, 175] on button "Singer 2" at bounding box center [120, 178] width 8 height 8
click at [31, 150] on button at bounding box center [32, 151] width 22 height 19
click at [116, 151] on button "Singer 2" at bounding box center [120, 151] width 8 height 8
click at [29, 122] on button at bounding box center [32, 124] width 22 height 19
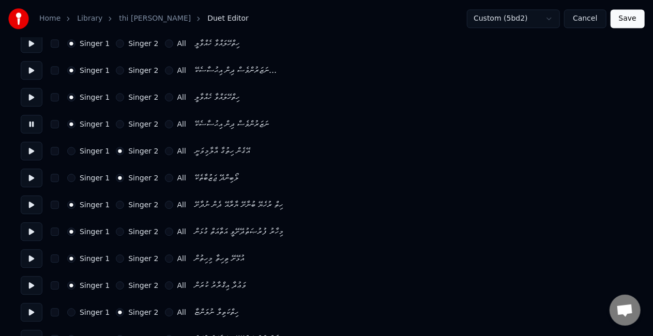
click at [116, 126] on button "Singer 2" at bounding box center [120, 124] width 8 height 8
click at [30, 98] on button at bounding box center [32, 97] width 22 height 19
click at [110, 96] on div "Singer 1 Singer 2 All" at bounding box center [126, 97] width 119 height 8
click at [116, 96] on button "Singer 2" at bounding box center [120, 97] width 8 height 8
click at [34, 69] on button at bounding box center [32, 70] width 22 height 19
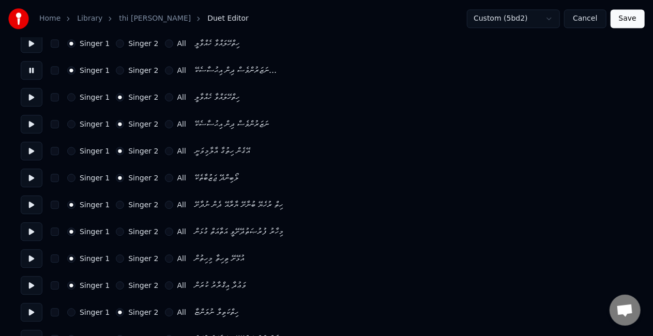
click at [116, 68] on button "Singer 2" at bounding box center [120, 70] width 8 height 8
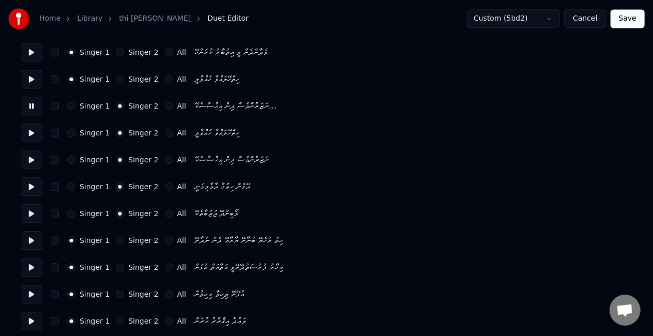
scroll to position [1118, 0]
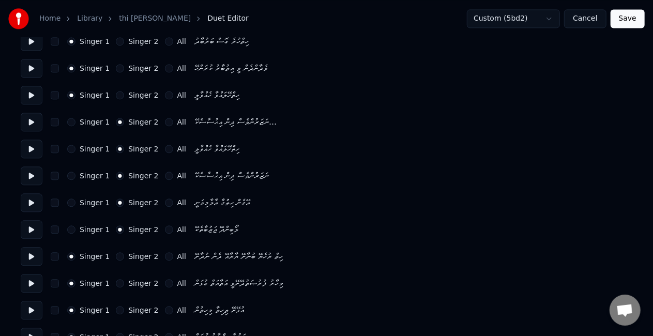
click at [33, 95] on button at bounding box center [32, 95] width 22 height 19
click at [29, 95] on button at bounding box center [32, 95] width 22 height 19
click at [117, 93] on button "Singer 2" at bounding box center [120, 95] width 8 height 8
click at [36, 71] on button at bounding box center [32, 68] width 22 height 19
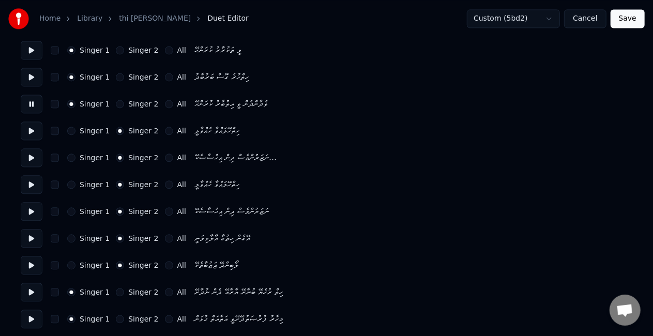
scroll to position [1066, 0]
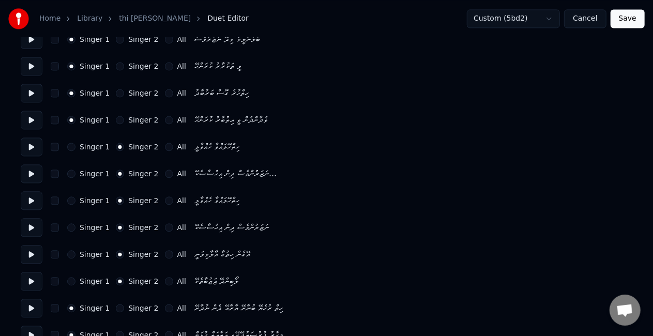
click at [22, 96] on button at bounding box center [32, 93] width 22 height 19
click at [26, 65] on button at bounding box center [32, 66] width 22 height 19
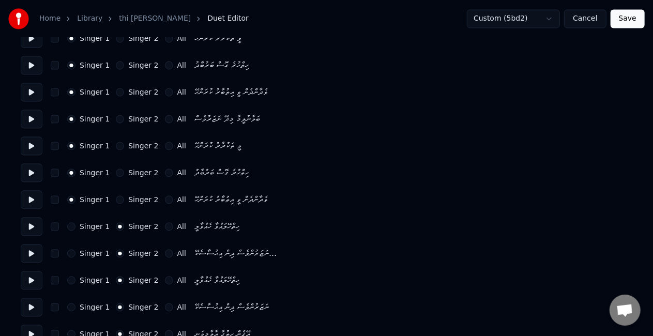
scroll to position [962, 0]
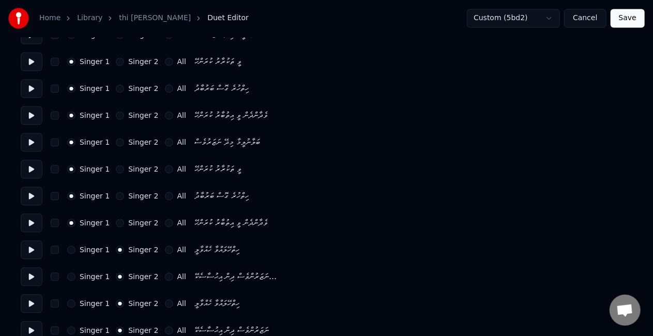
click at [33, 118] on button at bounding box center [32, 115] width 22 height 19
click at [36, 90] on button at bounding box center [32, 89] width 22 height 19
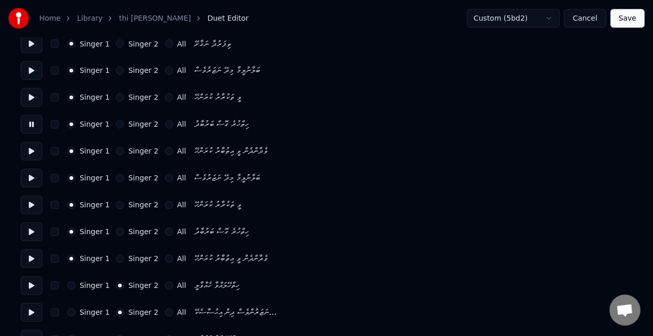
scroll to position [911, 0]
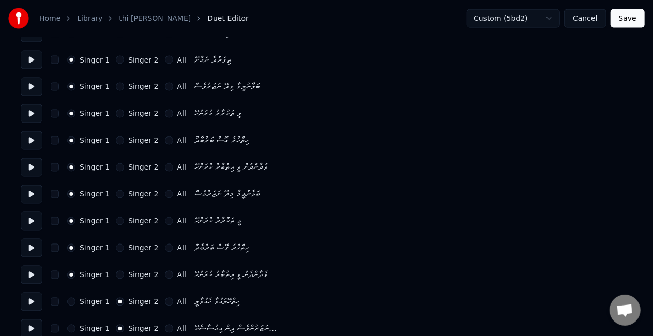
click at [31, 115] on button at bounding box center [32, 113] width 22 height 19
click at [34, 195] on button at bounding box center [32, 194] width 22 height 19
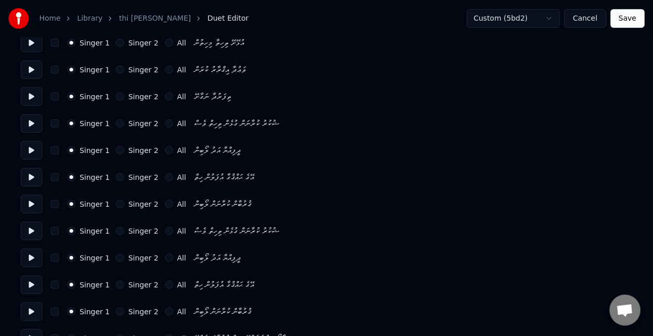
scroll to position [517, 0]
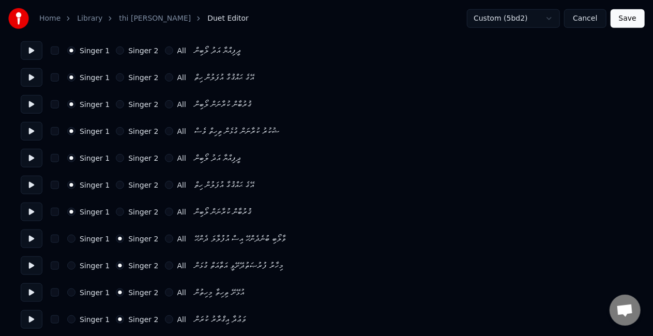
click at [33, 213] on button at bounding box center [32, 212] width 22 height 19
click at [34, 238] on button at bounding box center [32, 238] width 22 height 19
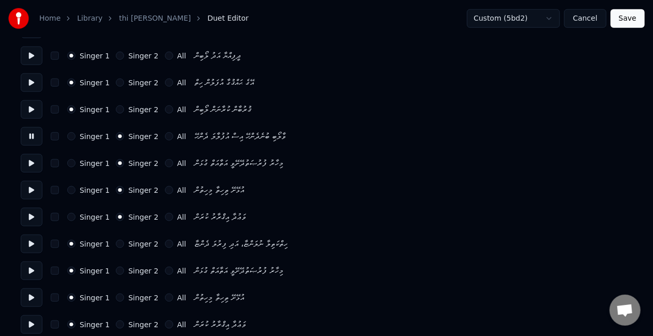
scroll to position [620, 0]
click at [31, 211] on button at bounding box center [32, 216] width 22 height 19
click at [34, 249] on button at bounding box center [32, 243] width 22 height 19
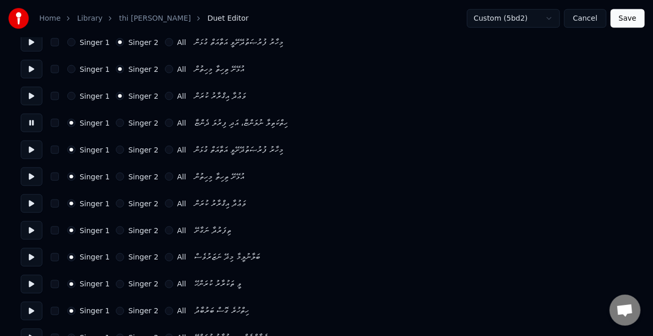
scroll to position [827, 0]
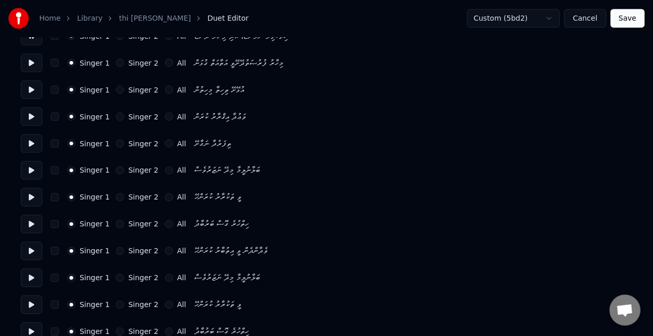
click at [30, 112] on button at bounding box center [32, 117] width 22 height 19
click at [31, 142] on button at bounding box center [32, 143] width 22 height 19
click at [31, 167] on button at bounding box center [32, 170] width 22 height 19
click at [33, 191] on button at bounding box center [32, 197] width 22 height 19
click at [34, 226] on button at bounding box center [32, 224] width 22 height 19
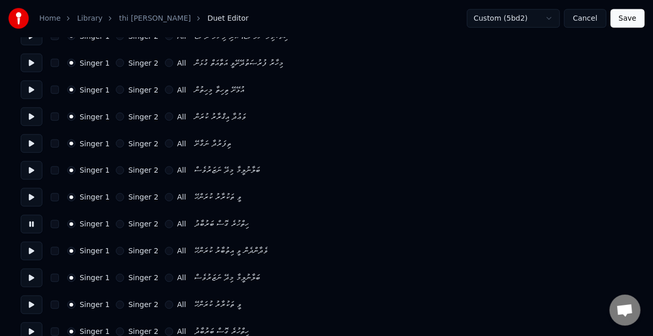
click at [35, 249] on button at bounding box center [32, 251] width 22 height 19
click at [33, 278] on button at bounding box center [32, 278] width 22 height 19
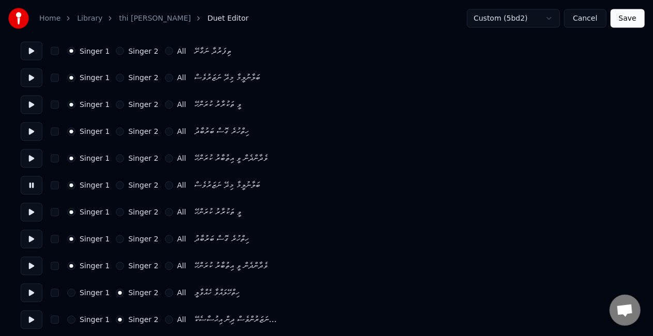
scroll to position [1137, 0]
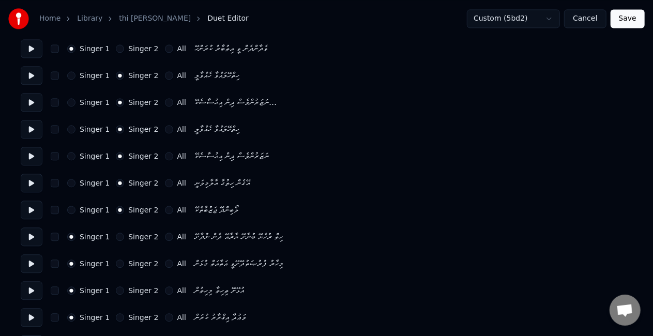
click at [36, 95] on button at bounding box center [32, 102] width 22 height 19
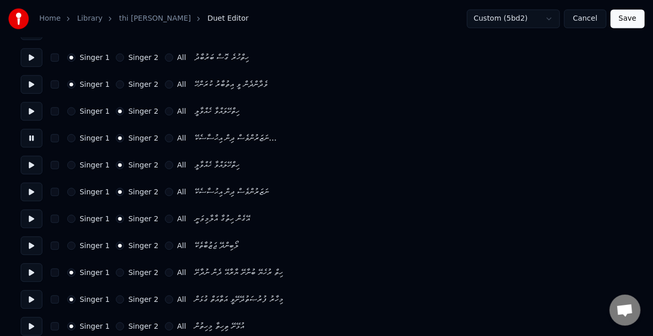
scroll to position [1085, 0]
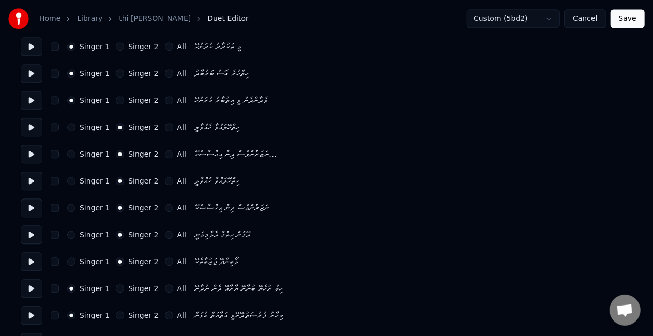
click at [25, 181] on button at bounding box center [32, 181] width 22 height 19
click at [31, 213] on button at bounding box center [32, 207] width 22 height 19
click at [32, 239] on button at bounding box center [32, 234] width 22 height 19
click at [35, 263] on button at bounding box center [32, 261] width 22 height 19
click at [32, 287] on button at bounding box center [32, 288] width 22 height 19
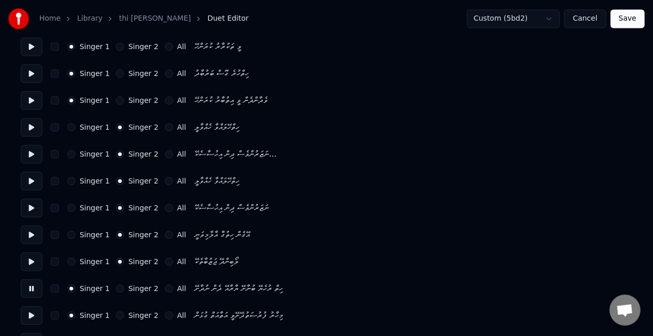
scroll to position [1137, 0]
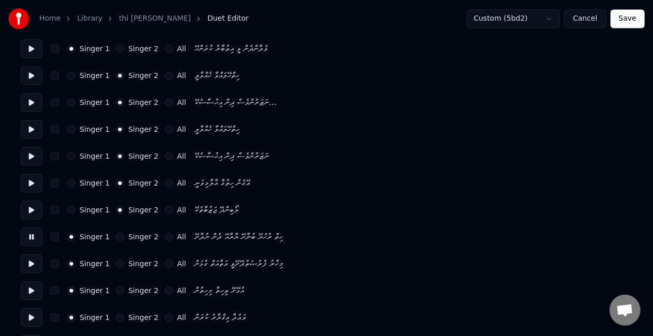
click at [31, 263] on button at bounding box center [32, 263] width 22 height 19
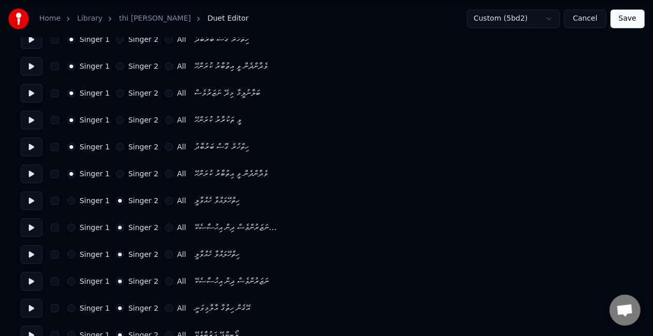
scroll to position [1189, 0]
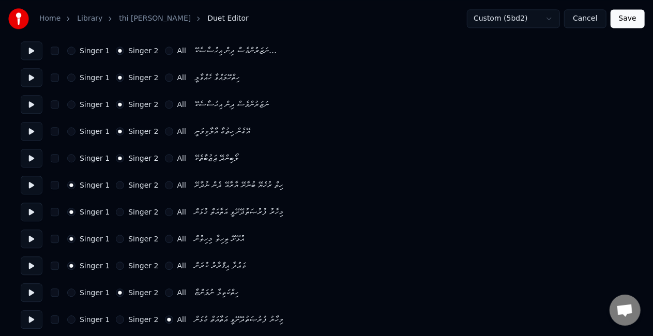
click at [36, 237] on button at bounding box center [32, 238] width 22 height 19
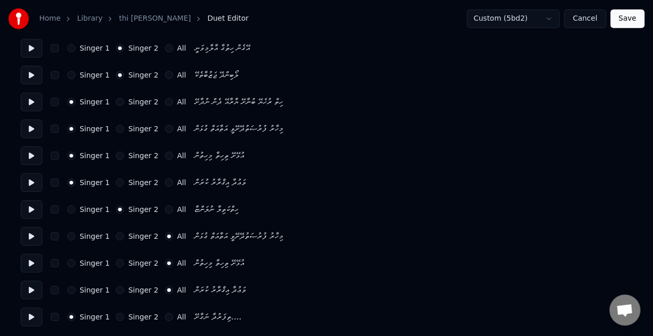
scroll to position [1273, 0]
click at [27, 209] on button at bounding box center [32, 209] width 22 height 19
click at [34, 234] on button at bounding box center [32, 235] width 22 height 19
click at [34, 262] on button at bounding box center [32, 262] width 22 height 19
click at [33, 287] on button at bounding box center [32, 289] width 22 height 19
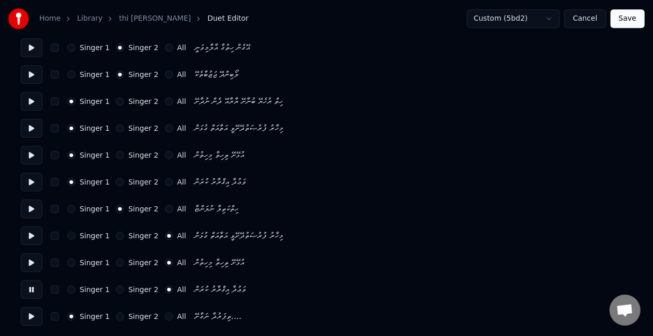
click at [28, 318] on button at bounding box center [32, 316] width 22 height 19
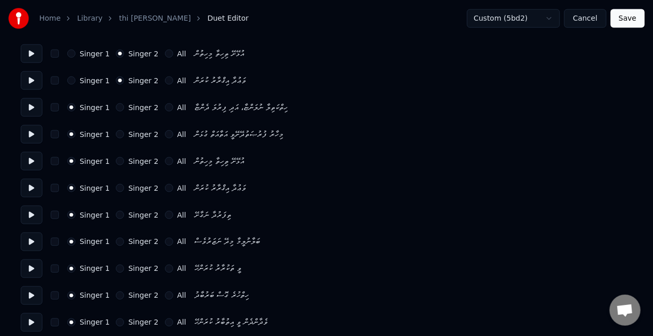
scroll to position [497, 0]
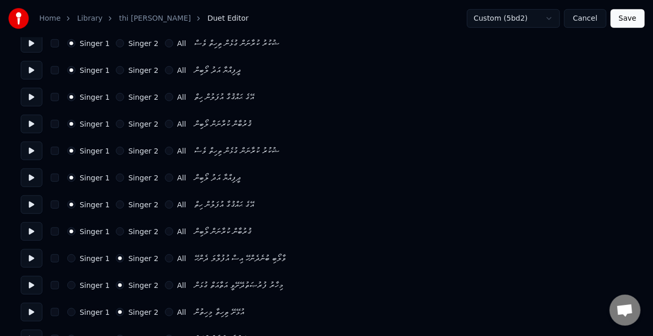
click at [633, 18] on button "Save" at bounding box center [627, 18] width 34 height 19
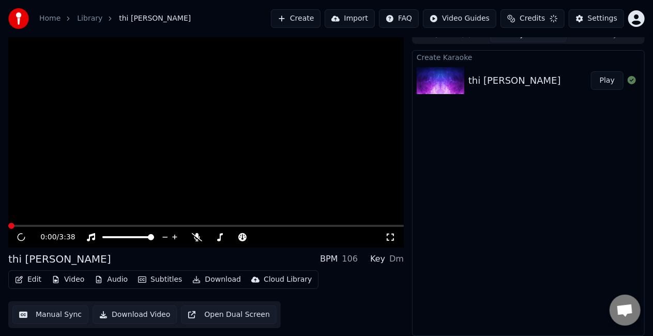
scroll to position [11, 0]
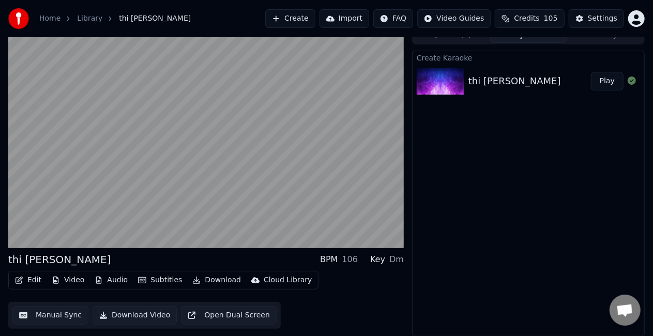
click at [603, 80] on button "Play" at bounding box center [607, 81] width 33 height 19
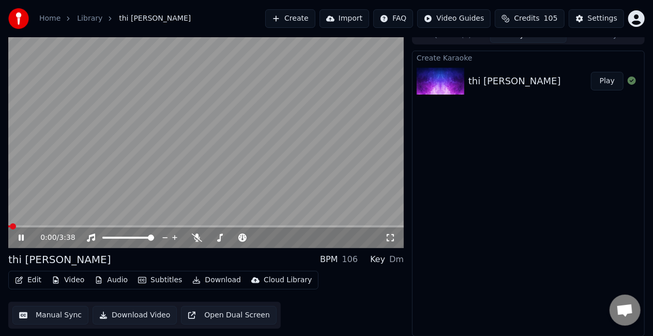
click at [24, 226] on span at bounding box center [205, 226] width 395 height 2
click at [40, 225] on span at bounding box center [205, 226] width 395 height 2
click at [58, 225] on span at bounding box center [205, 226] width 395 height 2
click at [52, 227] on span at bounding box center [29, 226] width 43 height 2
click at [40, 227] on div "0:24 / 3:38" at bounding box center [205, 237] width 395 height 21
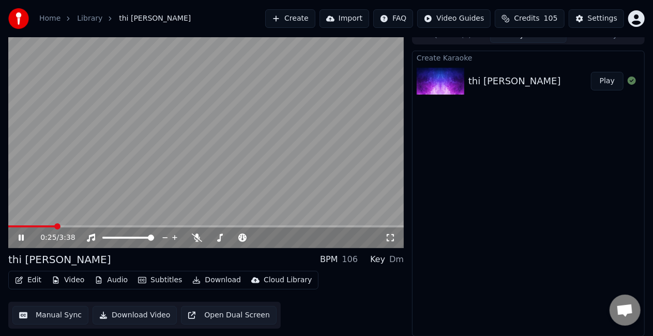
click at [40, 225] on span at bounding box center [31, 226] width 47 height 2
click at [17, 237] on div "2:09 / 3:38" at bounding box center [205, 238] width 387 height 10
click at [22, 237] on icon at bounding box center [21, 238] width 5 height 6
click at [32, 318] on button "Manual Sync" at bounding box center [50, 315] width 76 height 19
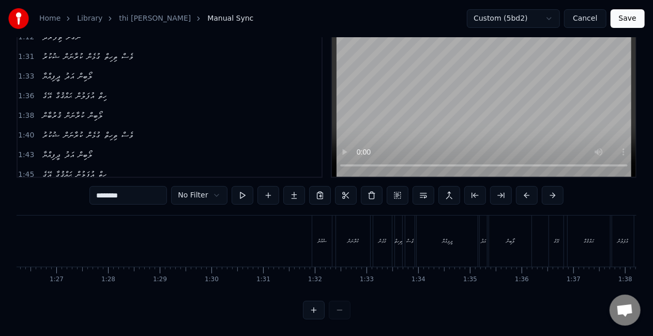
scroll to position [0, 4599]
click at [170, 233] on div "ޝުކުރު" at bounding box center [180, 241] width 21 height 51
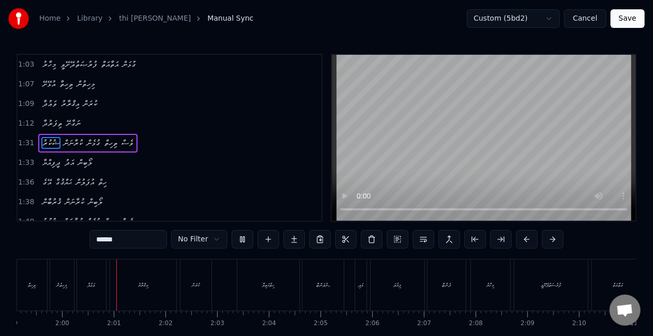
scroll to position [0, 6167]
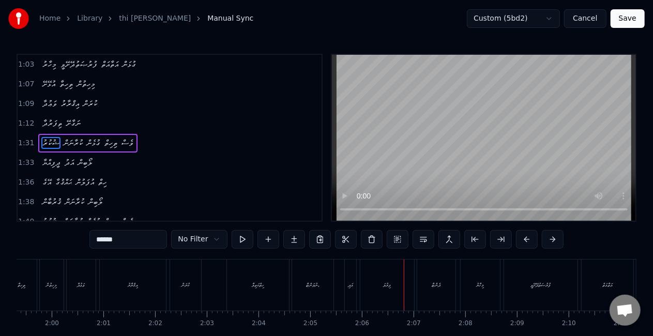
click at [387, 282] on div "ފިރުލަ" at bounding box center [388, 285] width 8 height 8
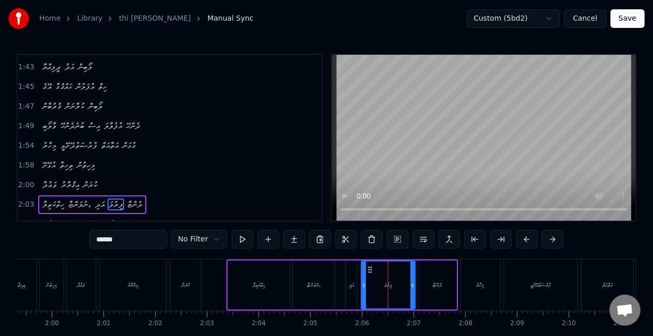
scroll to position [448, 0]
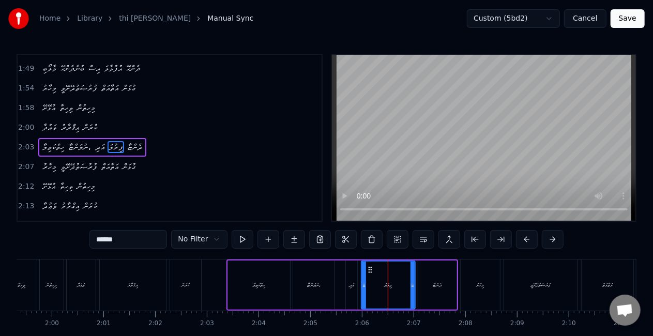
click at [106, 239] on input "******" at bounding box center [128, 239] width 78 height 19
click at [105, 238] on input "******" at bounding box center [128, 239] width 78 height 19
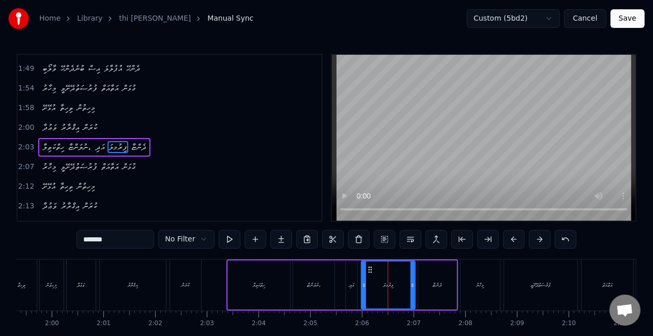
drag, startPoint x: 94, startPoint y: 238, endPoint x: 143, endPoint y: 243, distance: 48.9
click at [94, 238] on input "*******" at bounding box center [115, 239] width 78 height 19
click at [91, 239] on input "*******" at bounding box center [115, 239] width 78 height 19
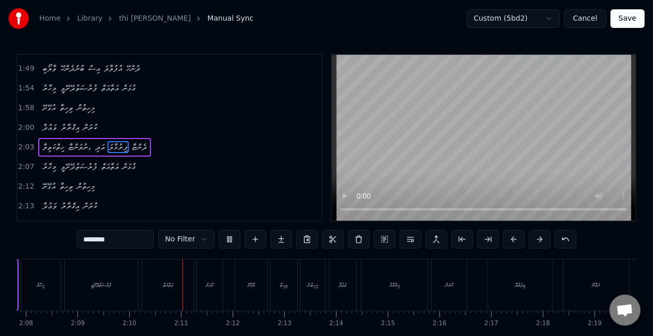
scroll to position [0, 6696]
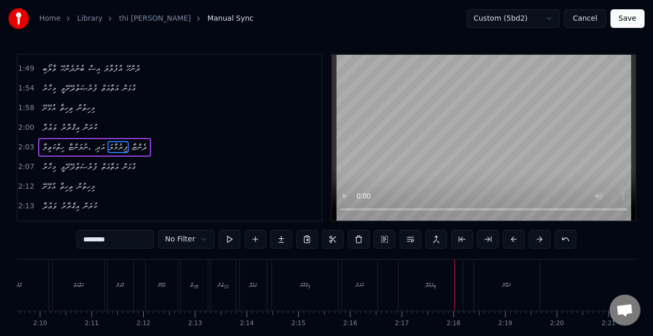
click at [404, 280] on div "ތިފަރުދާ" at bounding box center [431, 284] width 64 height 51
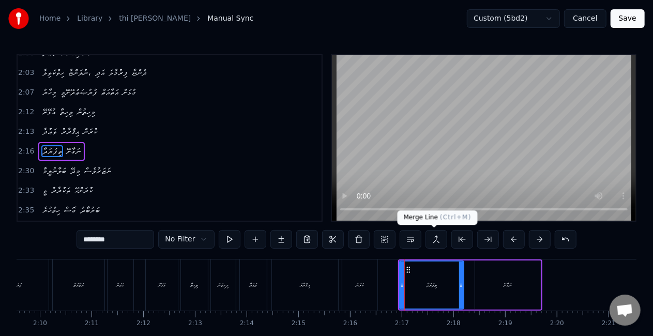
scroll to position [525, 0]
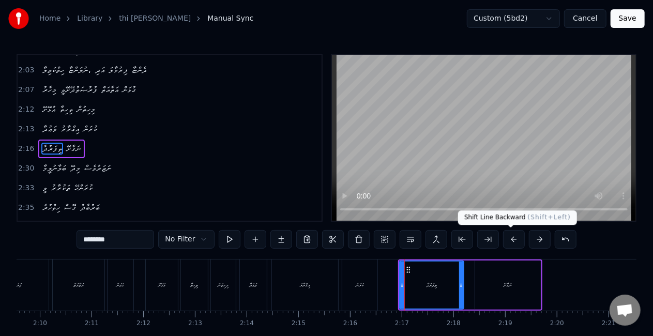
click at [512, 236] on button at bounding box center [514, 239] width 22 height 19
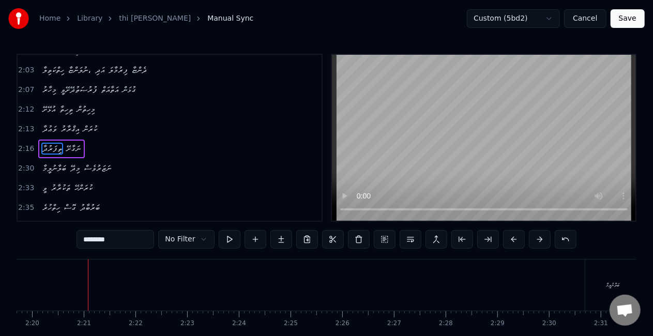
scroll to position [52, 0]
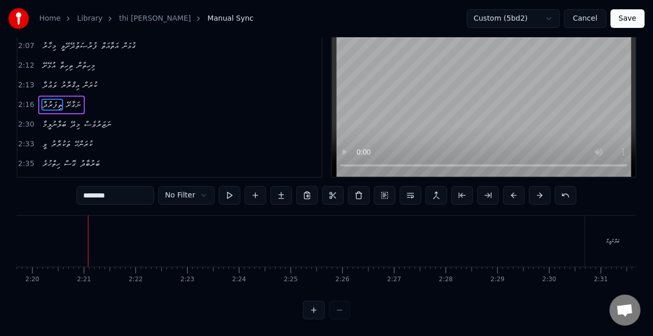
click at [585, 235] on div "ބަލާނުލީމާ" at bounding box center [612, 241] width 55 height 51
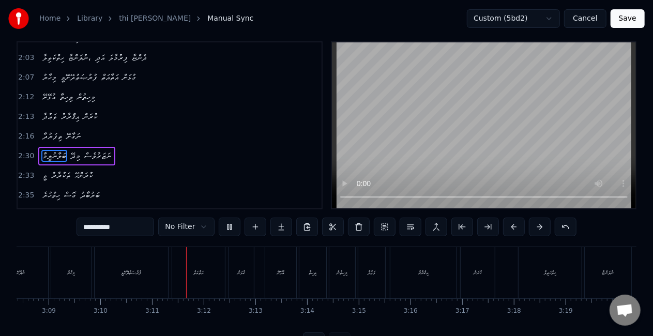
scroll to position [0, 9823]
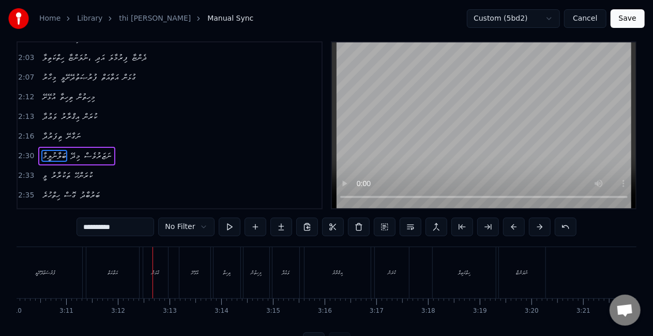
click at [131, 266] on div "އަތާއަތް" at bounding box center [112, 272] width 53 height 51
type input "********"
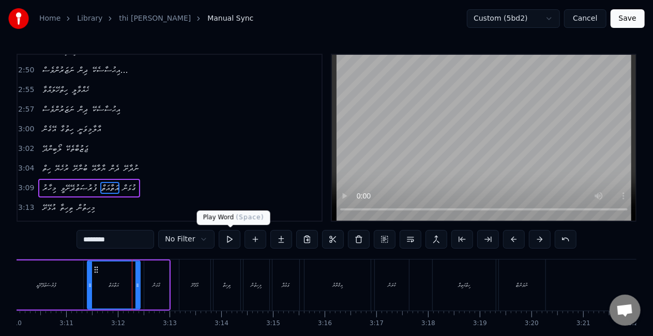
scroll to position [833, 0]
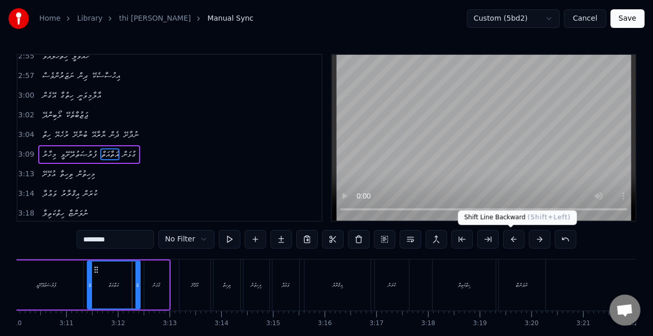
click at [508, 241] on button at bounding box center [514, 239] width 22 height 19
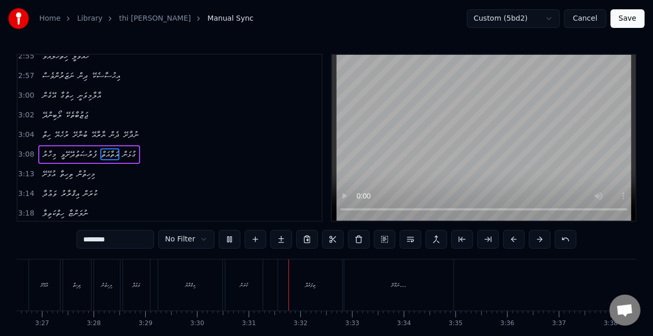
scroll to position [0, 10697]
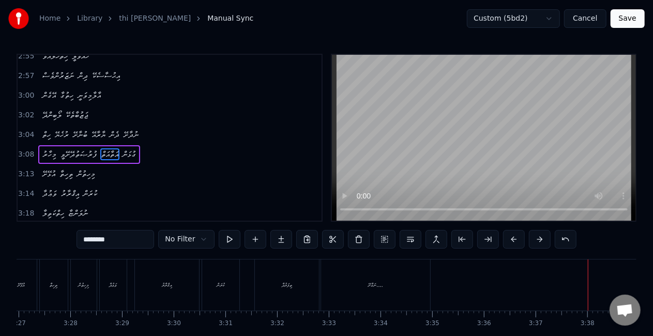
click at [616, 16] on button "Save" at bounding box center [627, 18] width 34 height 19
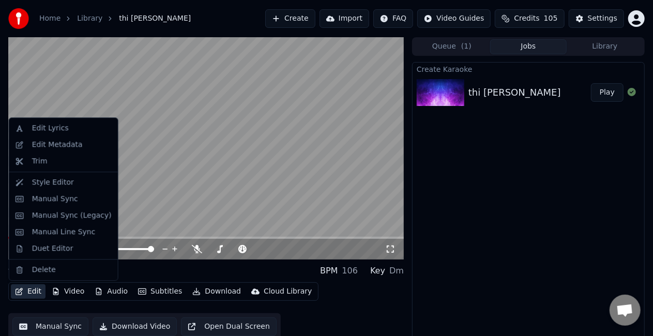
click at [22, 293] on icon "button" at bounding box center [19, 291] width 8 height 7
click at [46, 249] on div "Duet Editor" at bounding box center [52, 248] width 41 height 10
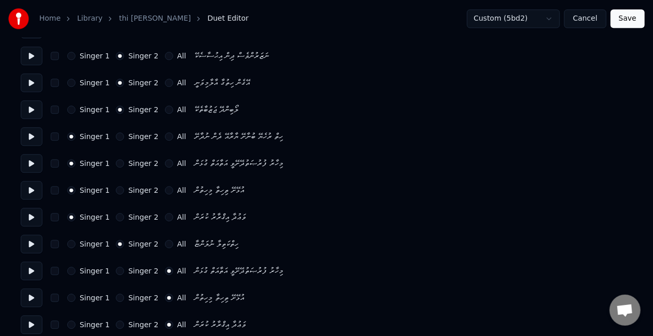
scroll to position [1273, 0]
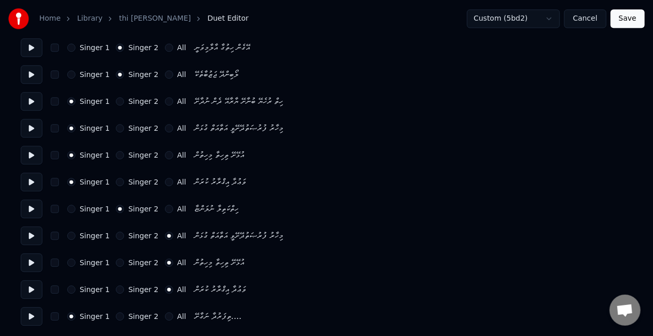
click at [116, 286] on button "Singer 2" at bounding box center [120, 289] width 8 height 8
click at [71, 259] on button "Singer 1" at bounding box center [71, 262] width 8 height 8
click at [73, 232] on div "Singer 1" at bounding box center [88, 236] width 42 height 8
click at [73, 237] on button "Singer 1" at bounding box center [71, 236] width 8 height 8
click at [632, 17] on button "Save" at bounding box center [627, 18] width 34 height 19
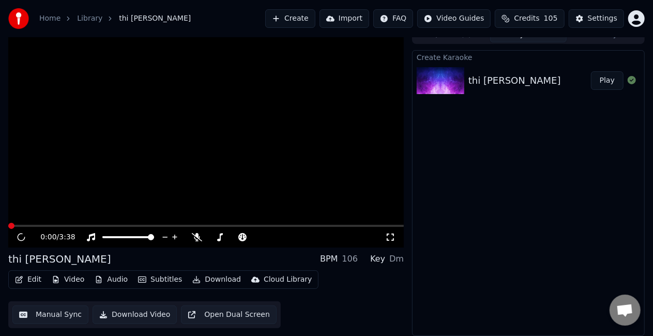
scroll to position [11, 0]
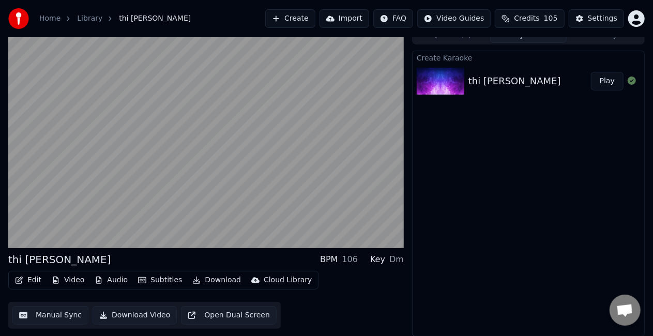
click at [615, 80] on button "Play" at bounding box center [607, 81] width 33 height 19
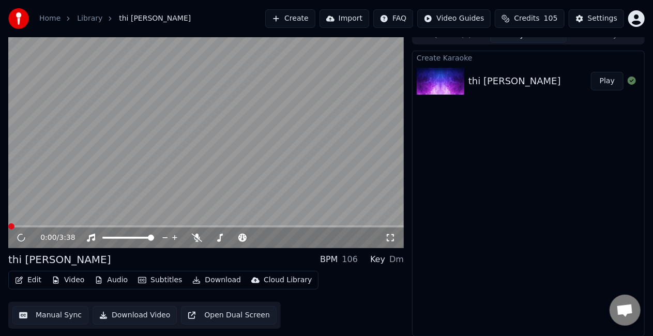
click at [609, 80] on button "Play" at bounding box center [607, 81] width 33 height 19
click at [35, 224] on video at bounding box center [205, 137] width 395 height 222
click at [38, 224] on video at bounding box center [205, 137] width 395 height 222
click at [40, 225] on span at bounding box center [205, 226] width 395 height 2
click at [68, 226] on span at bounding box center [205, 226] width 395 height 2
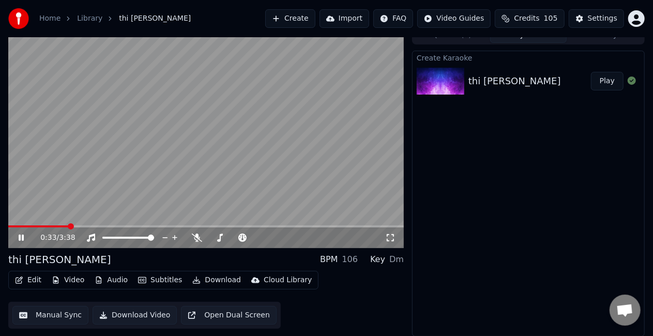
click at [148, 180] on video at bounding box center [205, 137] width 395 height 222
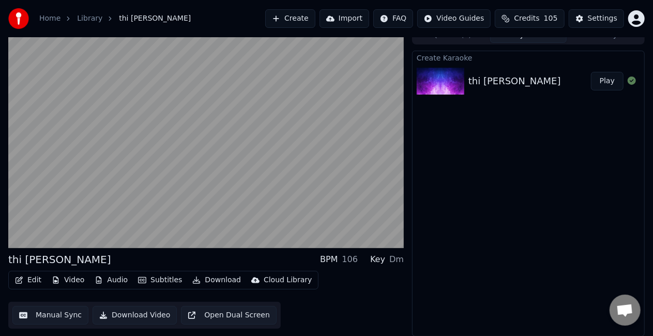
click at [181, 162] on video at bounding box center [205, 137] width 395 height 222
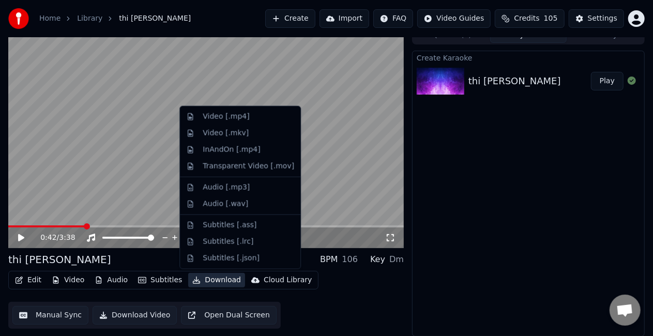
click at [196, 279] on button "Download" at bounding box center [216, 280] width 57 height 14
click at [216, 122] on div "Video [.mp4]" at bounding box center [240, 117] width 116 height 17
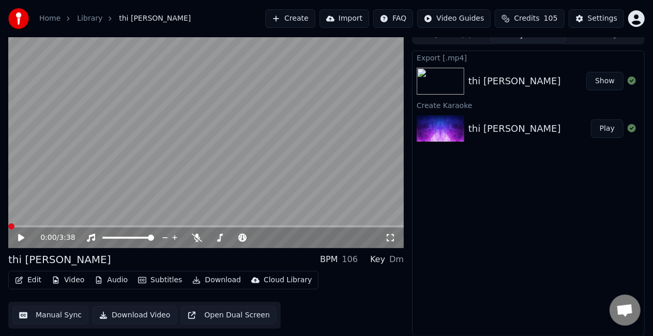
click at [8, 226] on span at bounding box center [11, 226] width 6 height 6
click at [22, 236] on icon at bounding box center [29, 238] width 24 height 8
click at [27, 228] on div "0:00 / 3:38" at bounding box center [205, 237] width 395 height 21
click at [29, 226] on span at bounding box center [205, 226] width 395 height 2
click at [43, 225] on span at bounding box center [205, 226] width 395 height 2
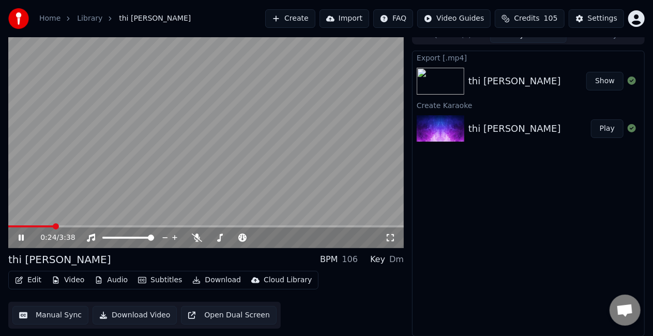
click at [24, 234] on icon at bounding box center [29, 238] width 24 height 8
